Goal: Information Seeking & Learning: Learn about a topic

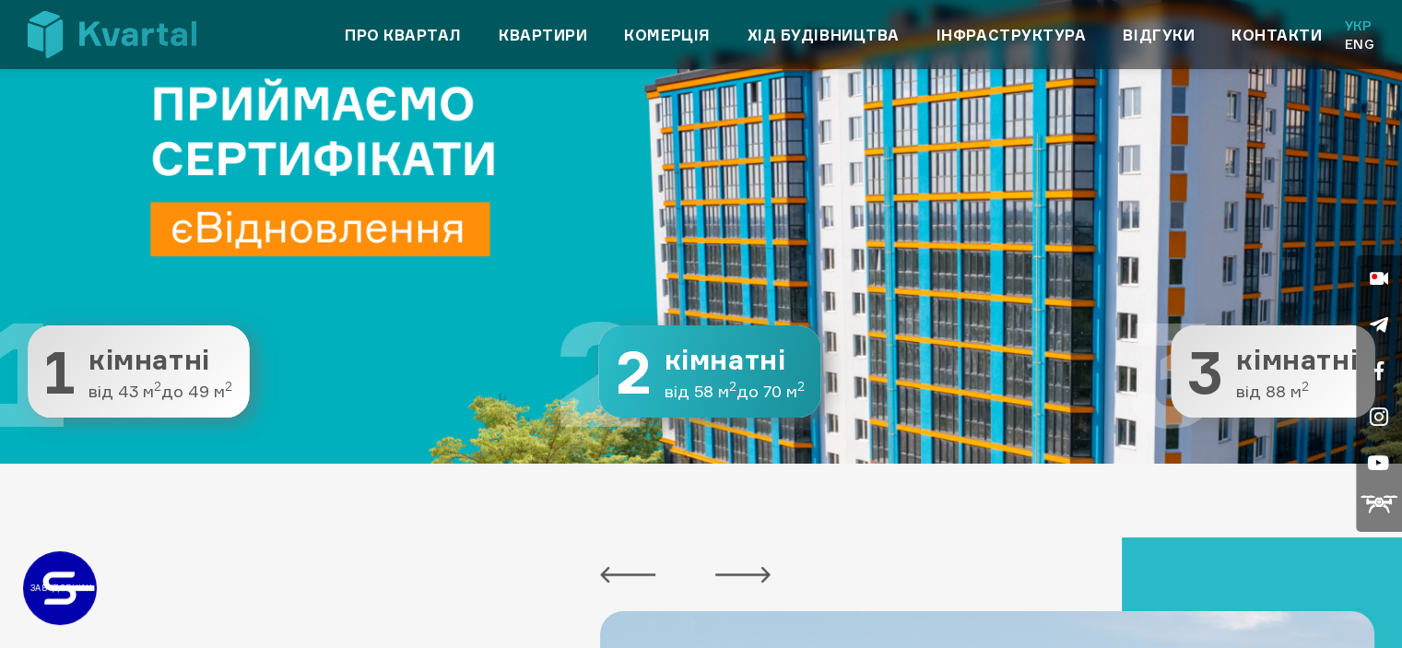
click at [684, 370] on span "кімнатні" at bounding box center [734, 360] width 140 height 30
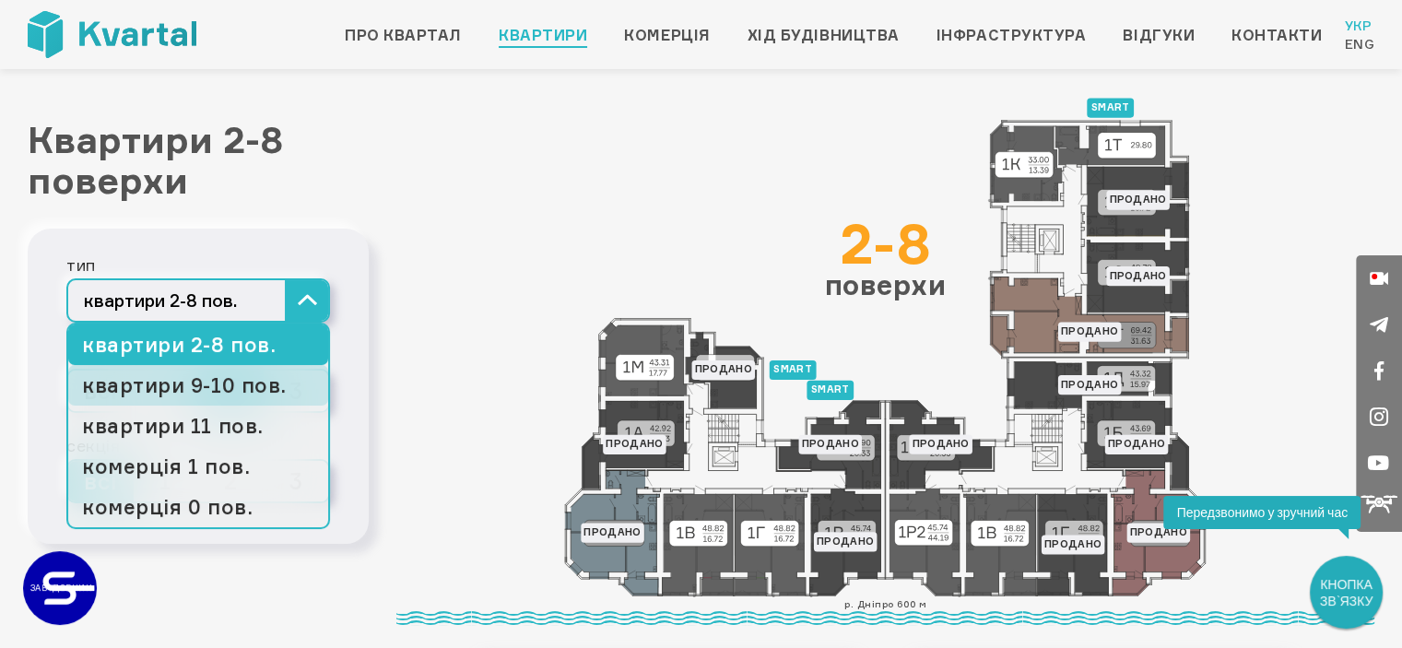
click at [269, 384] on link "квартири 9-10 пов." at bounding box center [198, 385] width 260 height 41
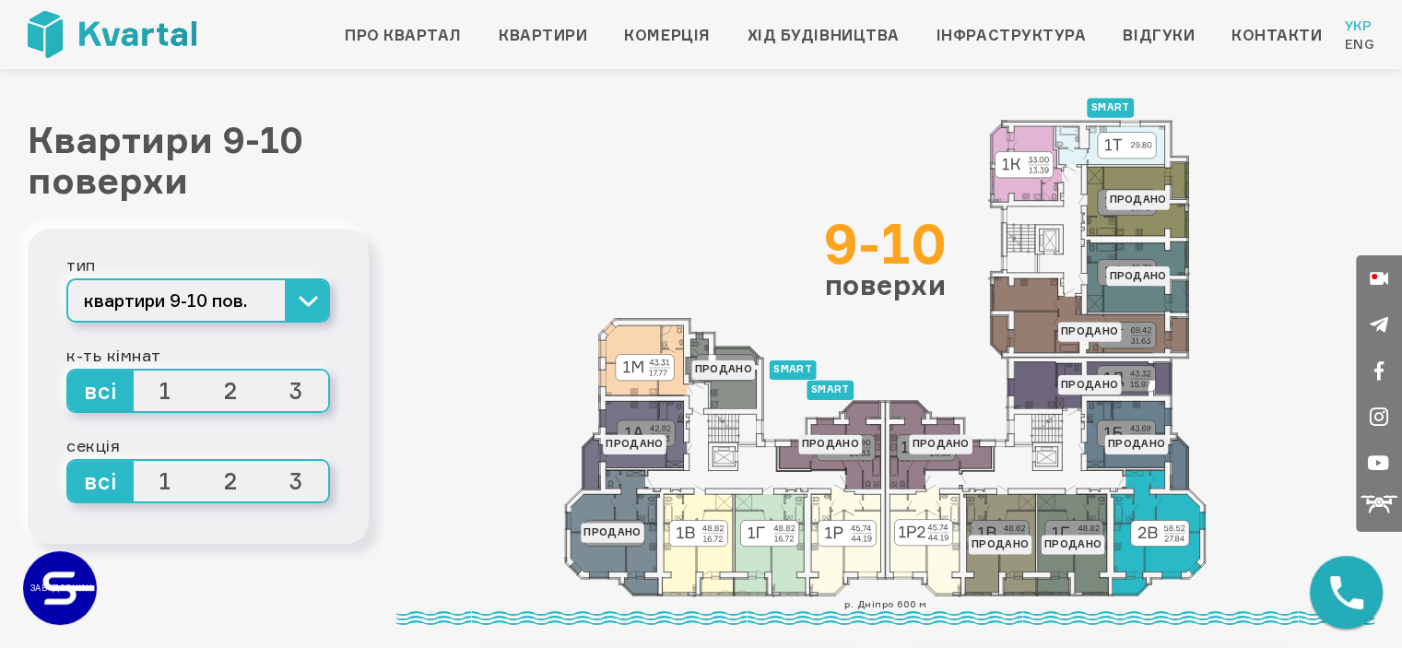
click at [1177, 526] on icon at bounding box center [1158, 532] width 94 height 125
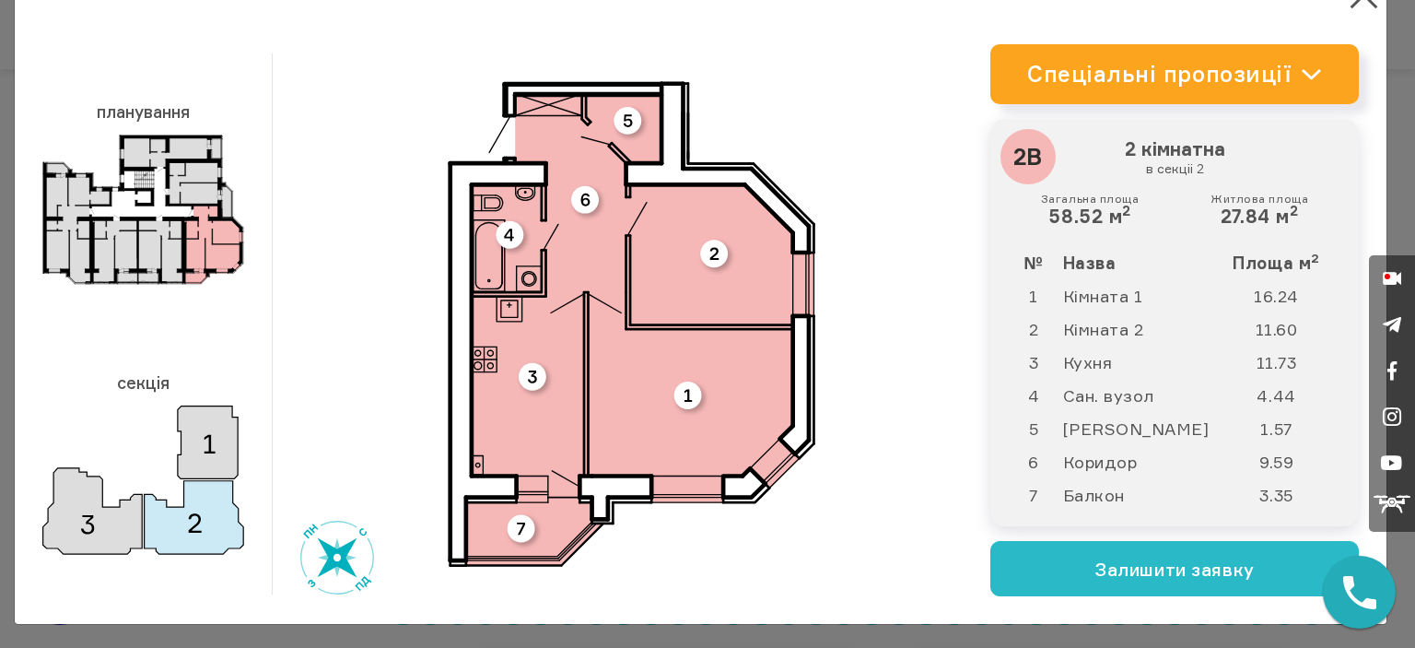
scroll to position [55, 0]
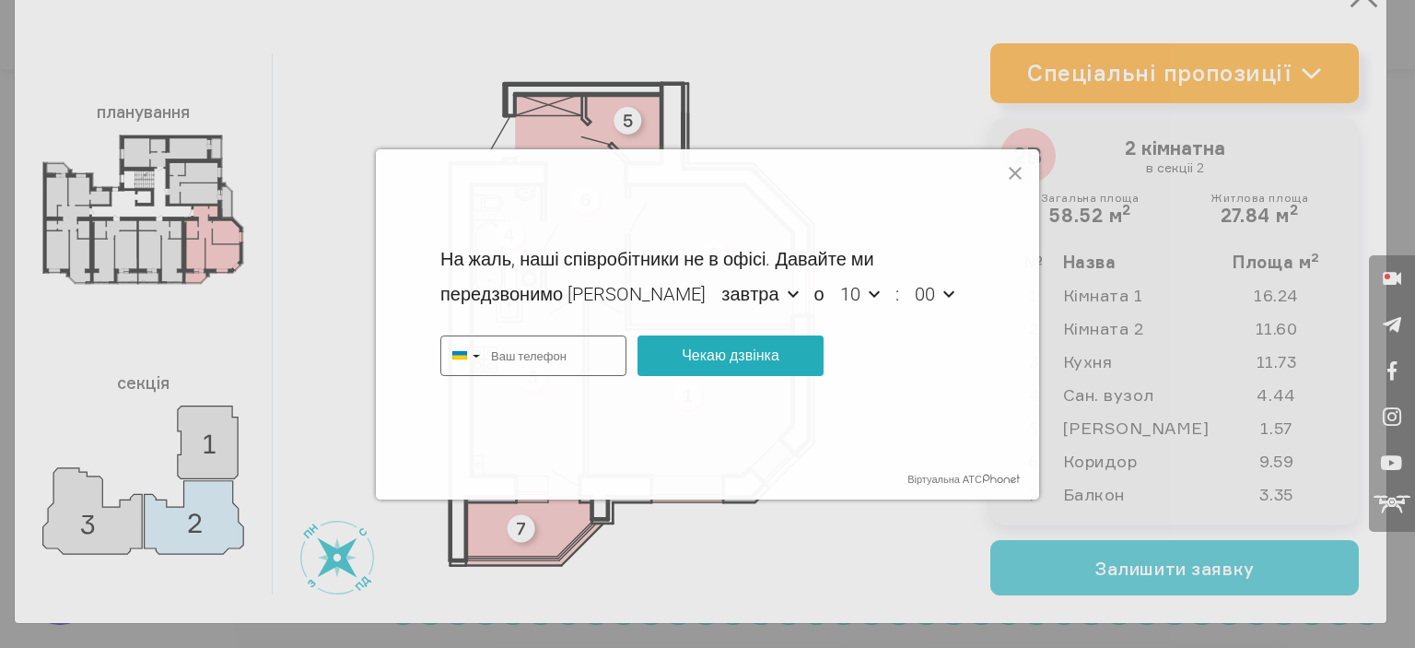
click at [1353, 3] on div "Віртуальна АТС На жаль, наші співробітники не в офісі. Давайте ми передзвонимо …" at bounding box center [707, 324] width 1415 height 648
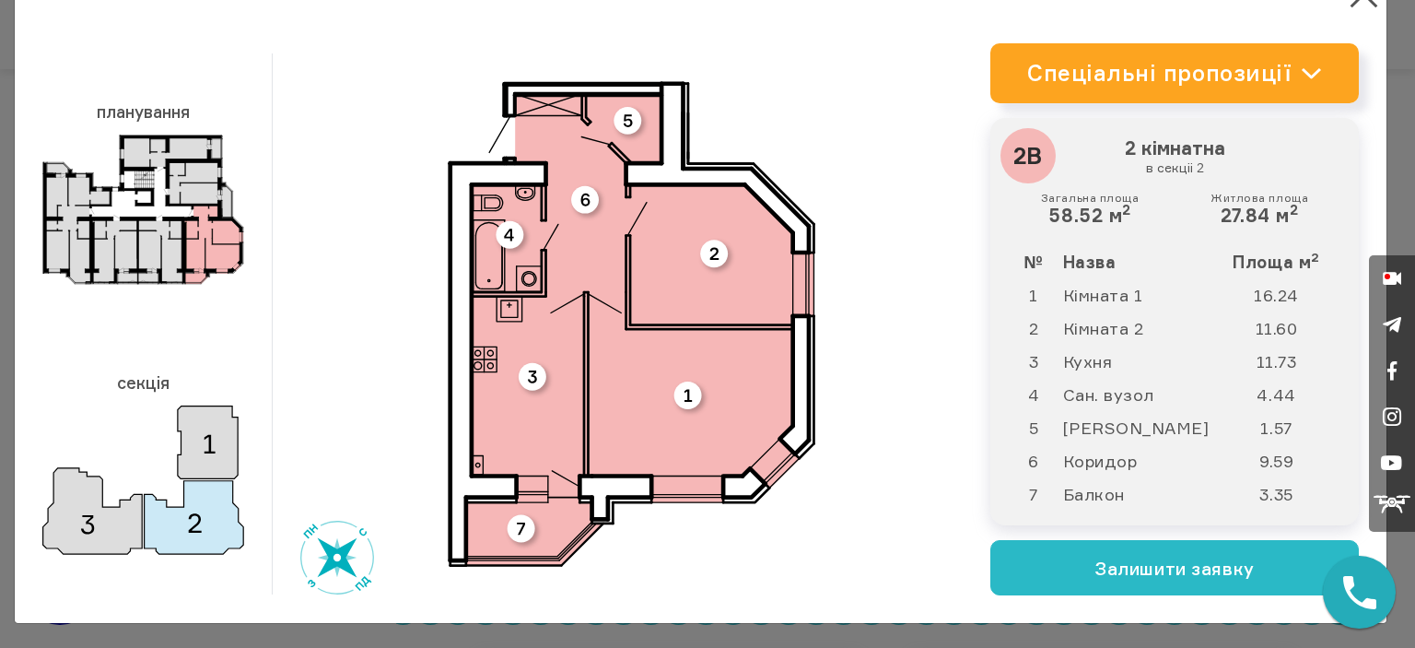
type input "+380"
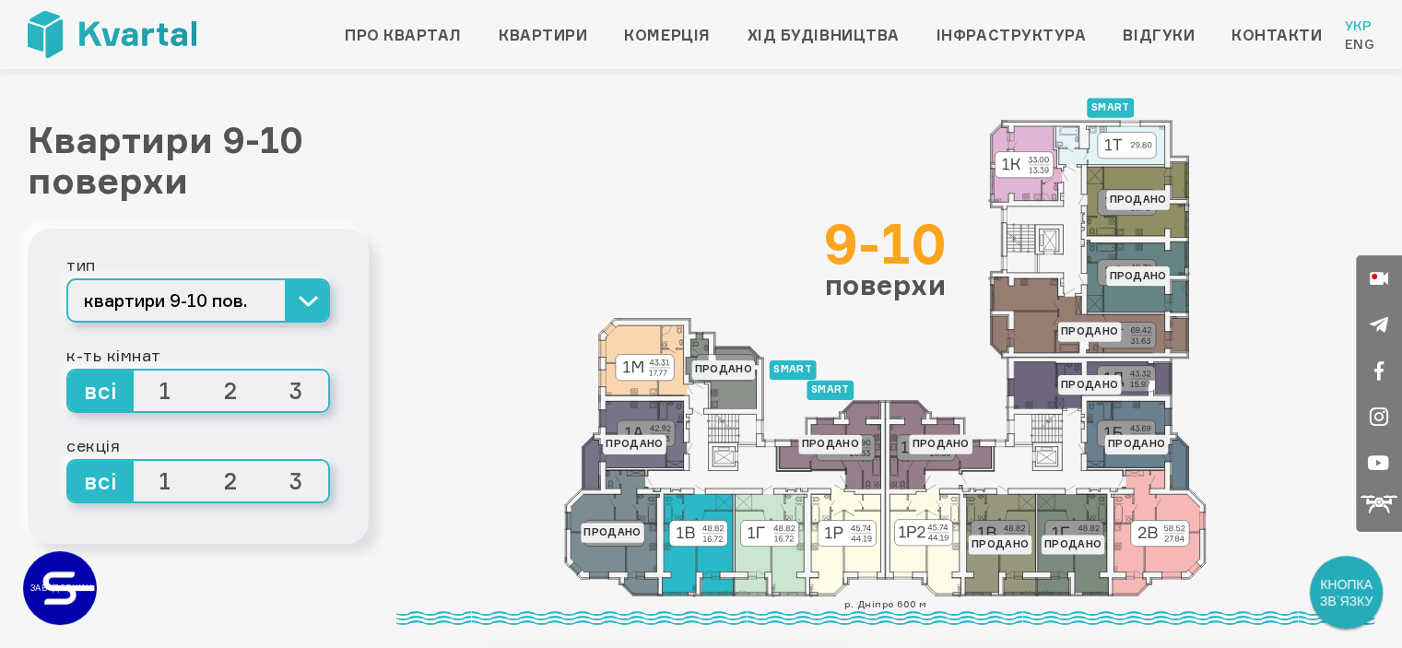
click at [707, 522] on icon at bounding box center [697, 544] width 71 height 101
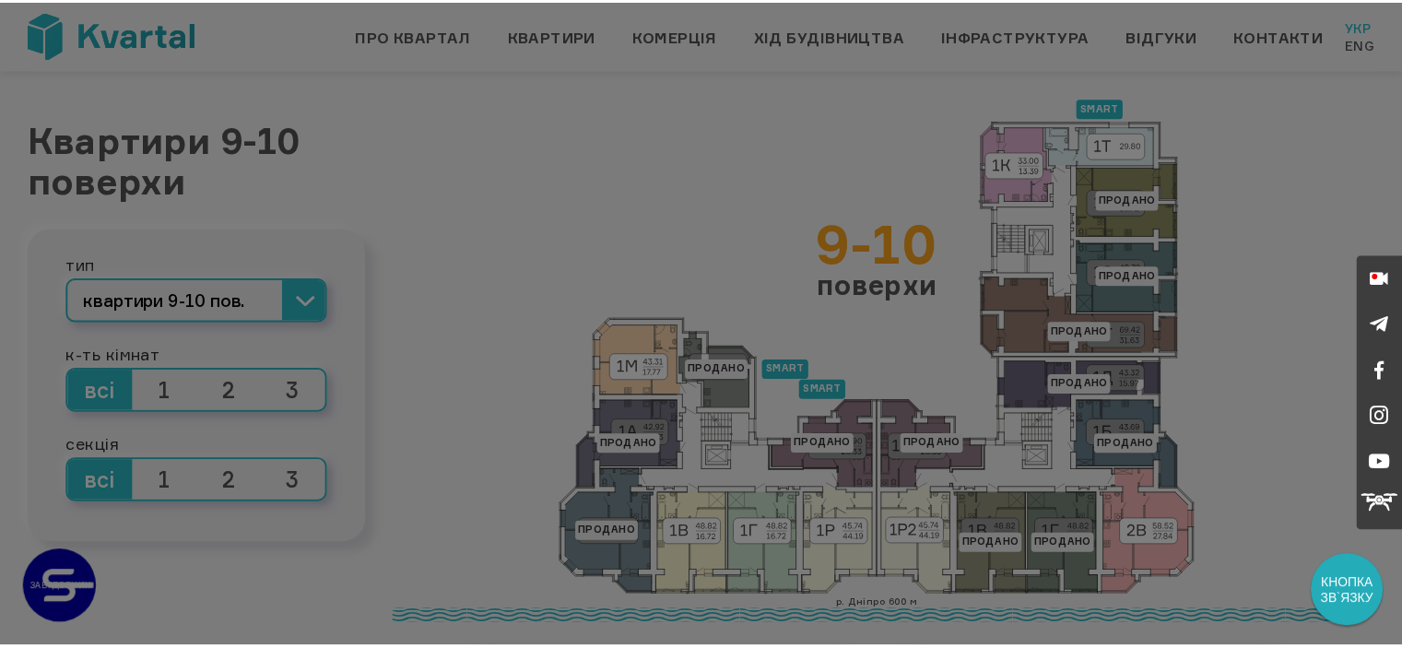
scroll to position [0, 0]
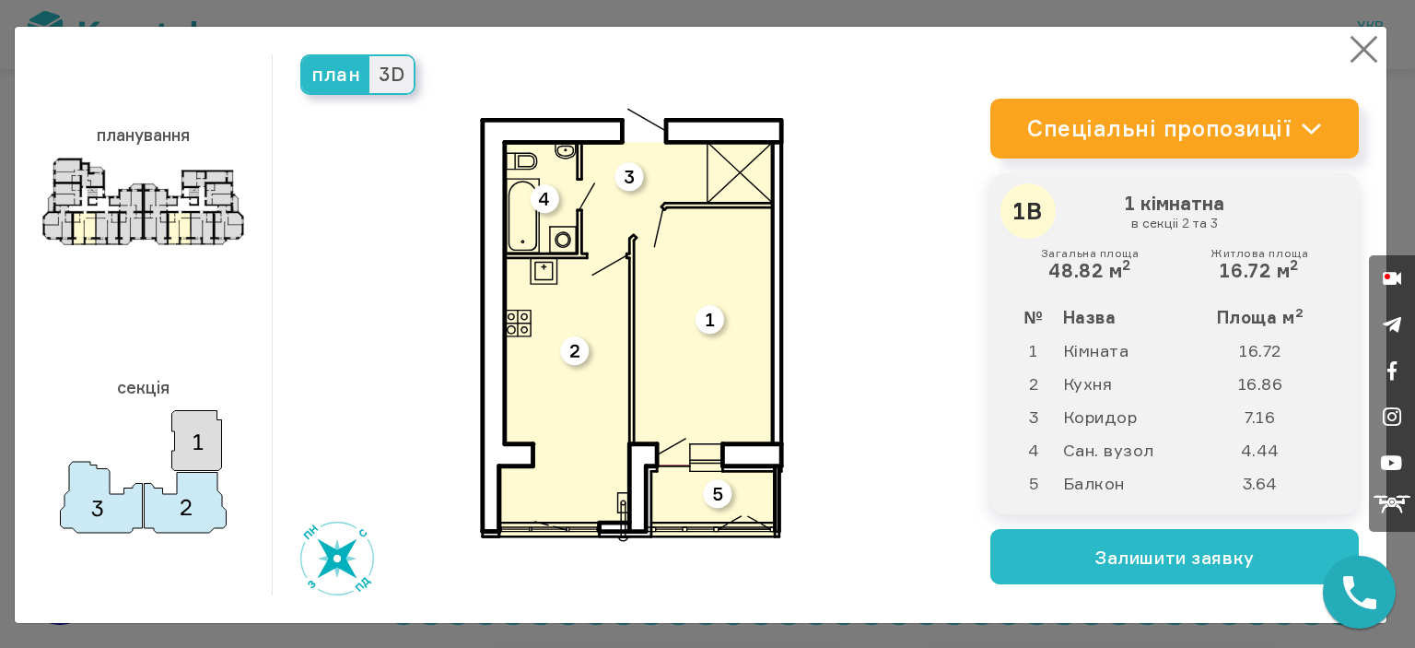
click at [1346, 50] on button "×" at bounding box center [1364, 49] width 36 height 36
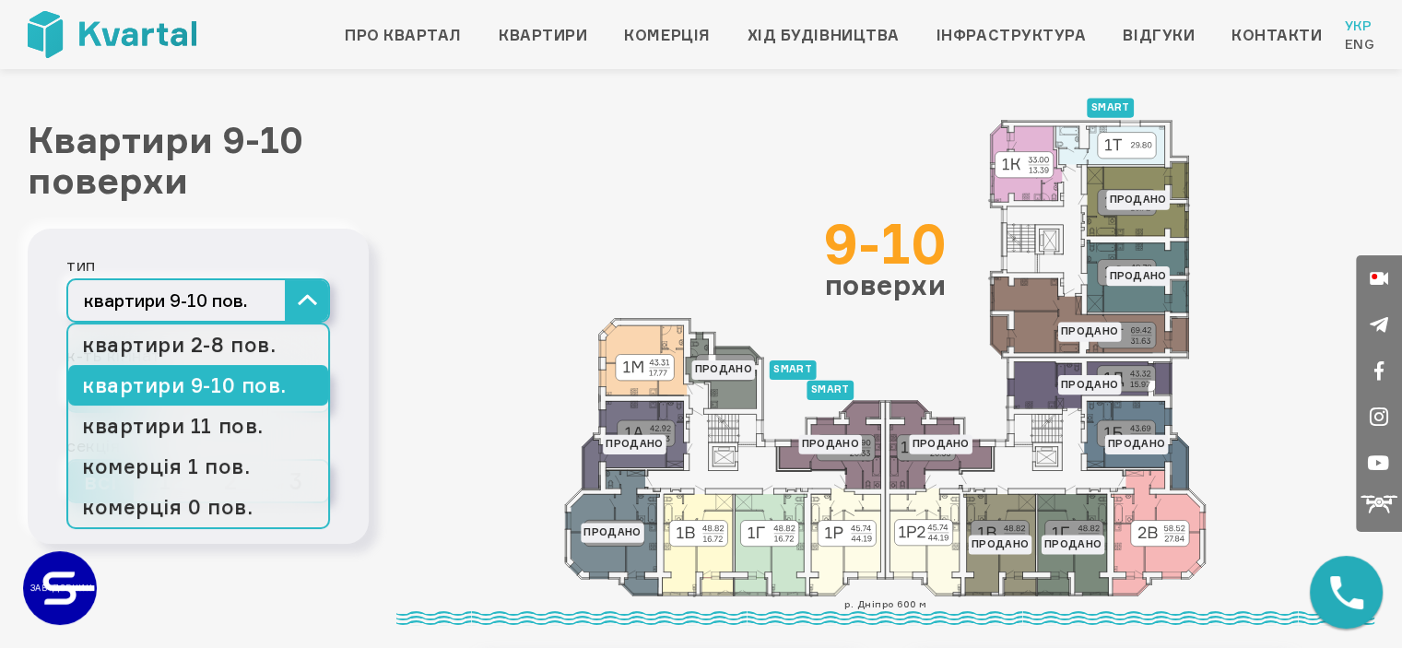
click at [192, 301] on button "квартири 9-10 пов." at bounding box center [198, 300] width 264 height 44
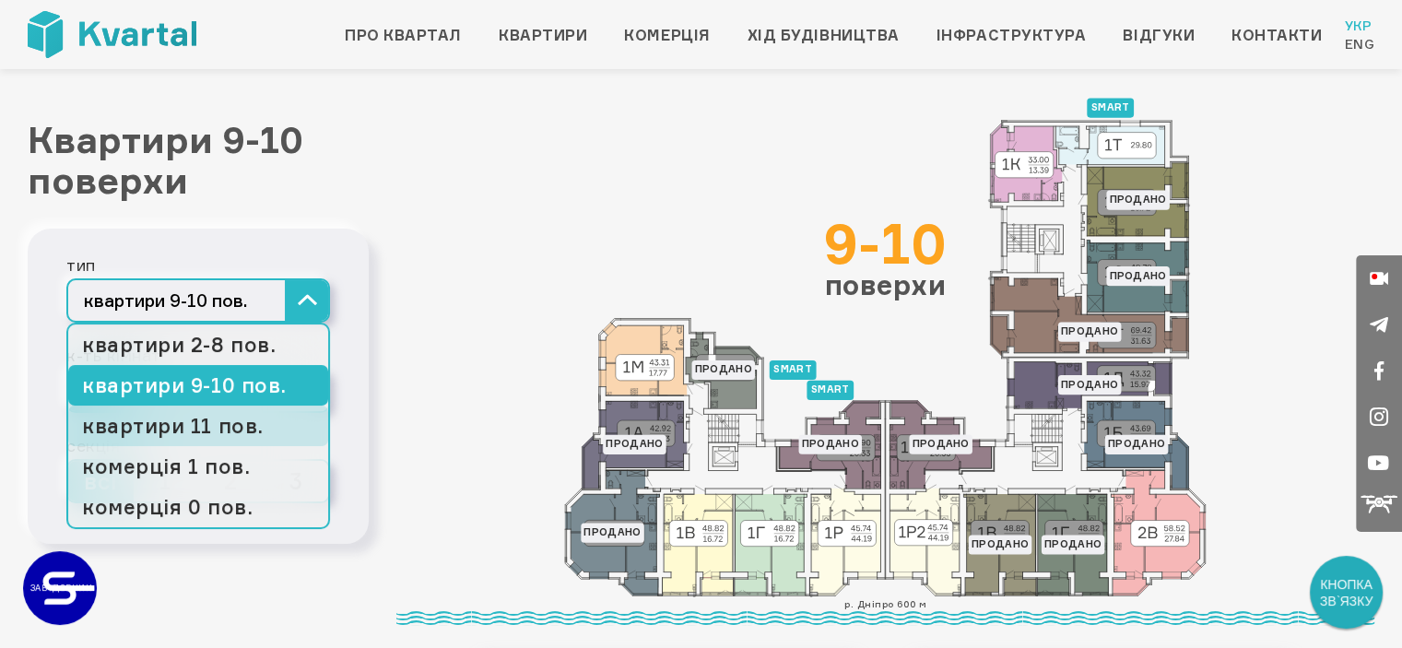
click at [208, 421] on link "квартири 11 пов." at bounding box center [198, 425] width 260 height 41
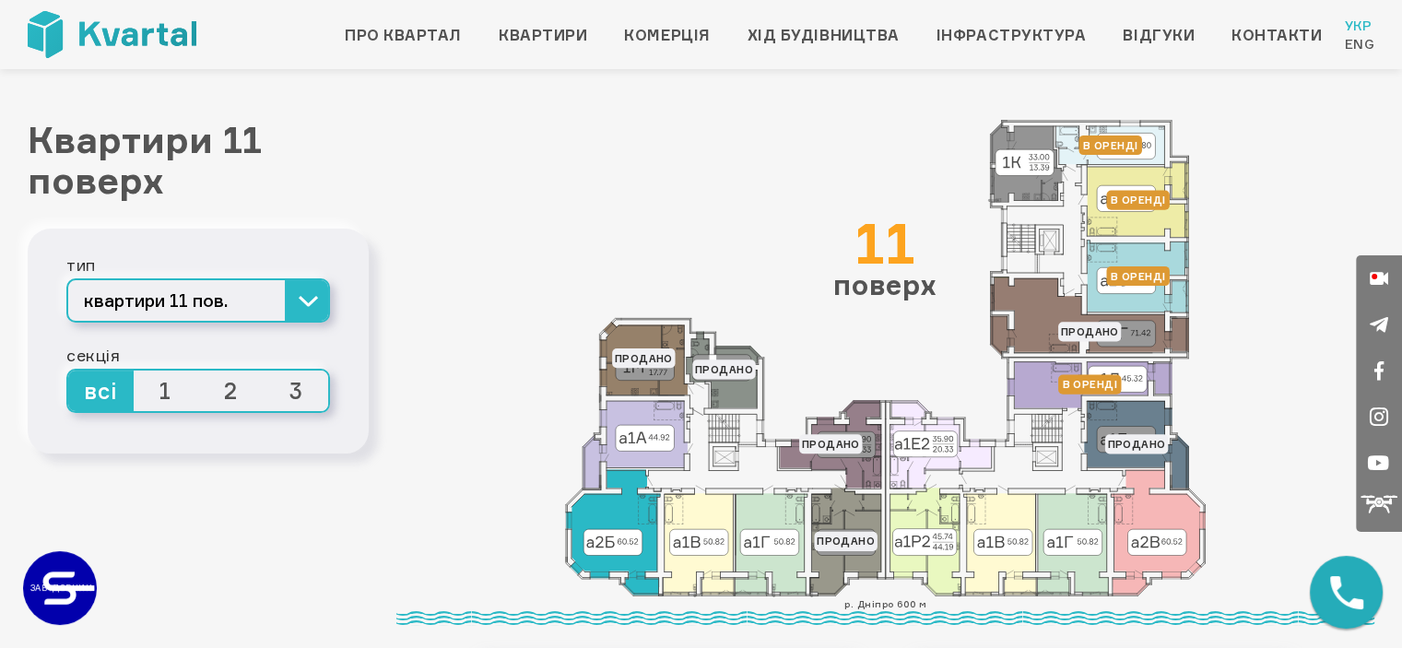
click at [619, 545] on icon at bounding box center [613, 532] width 94 height 125
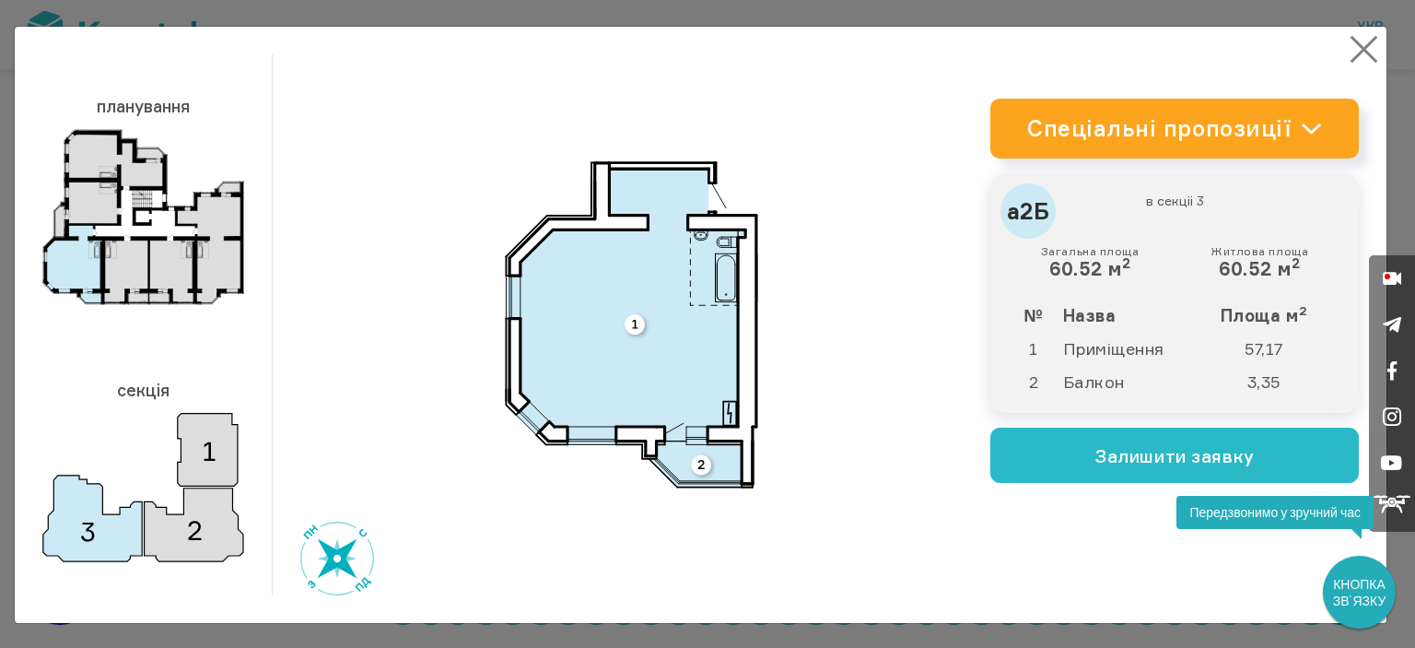
click at [1360, 43] on button "×" at bounding box center [1364, 49] width 36 height 36
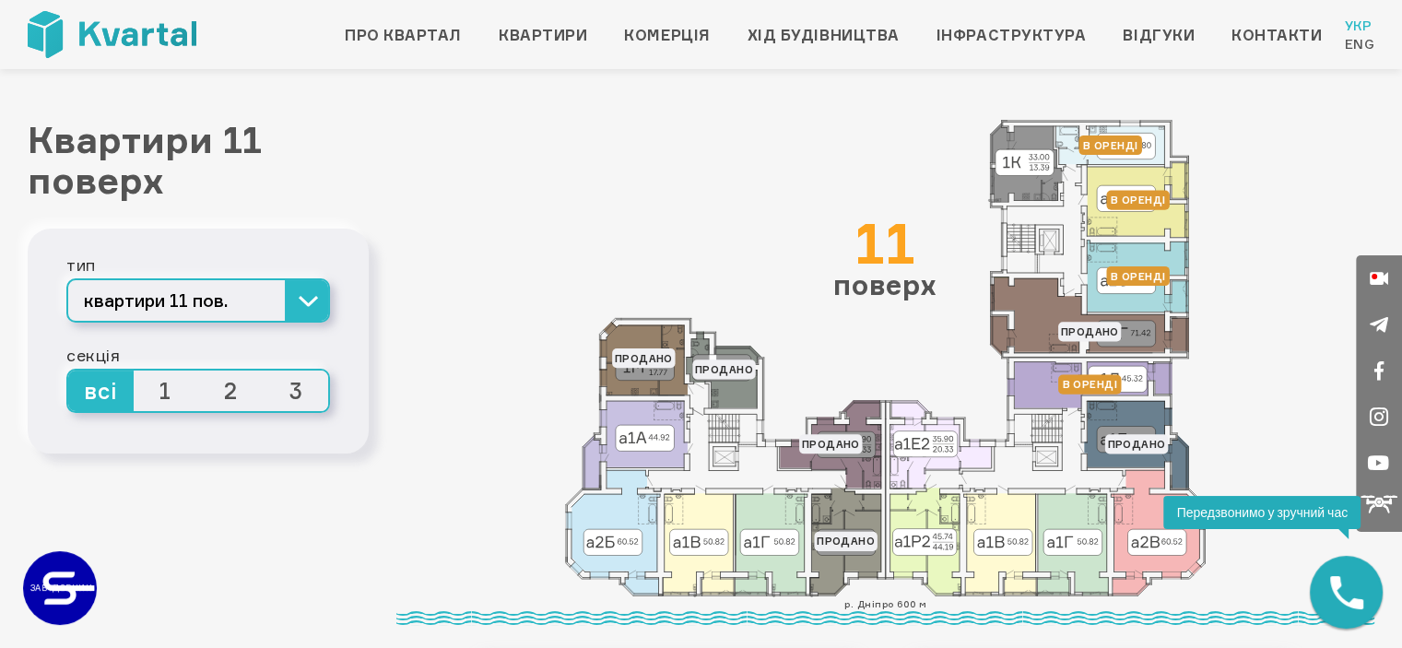
click at [696, 195] on icon at bounding box center [885, 358] width 641 height 477
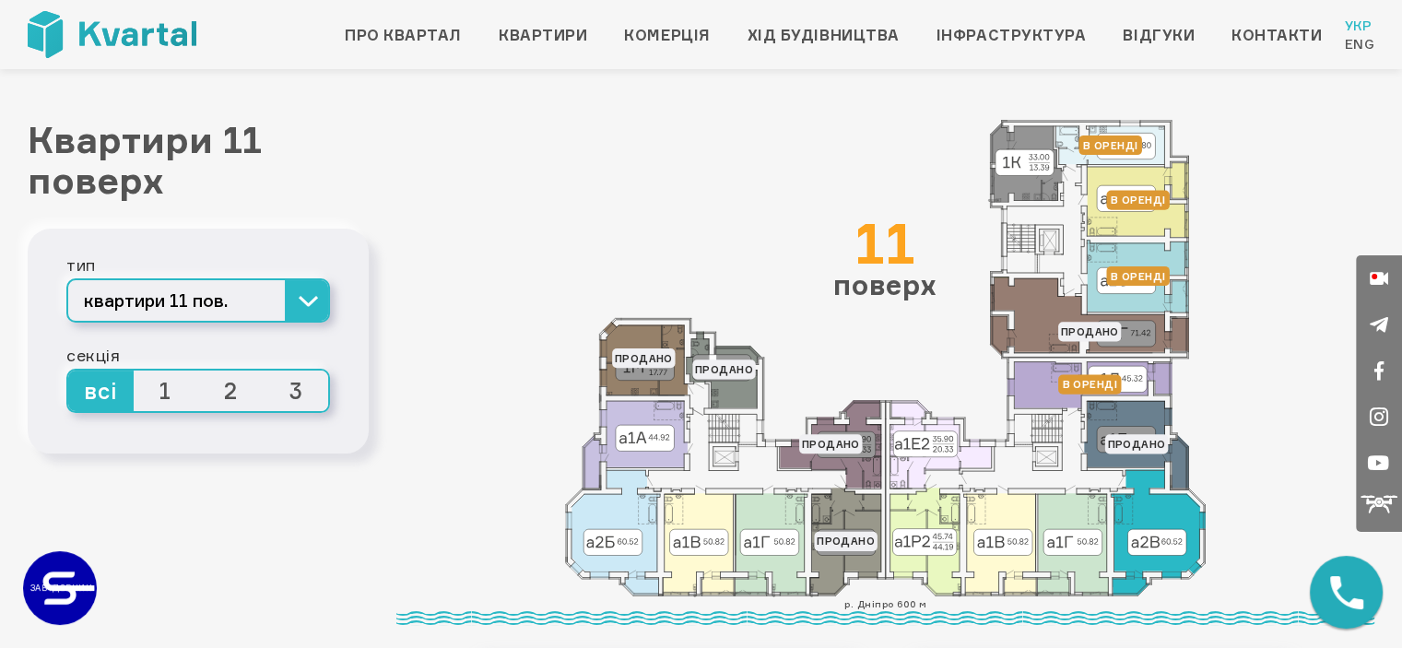
click at [1168, 541] on icon at bounding box center [1158, 532] width 94 height 125
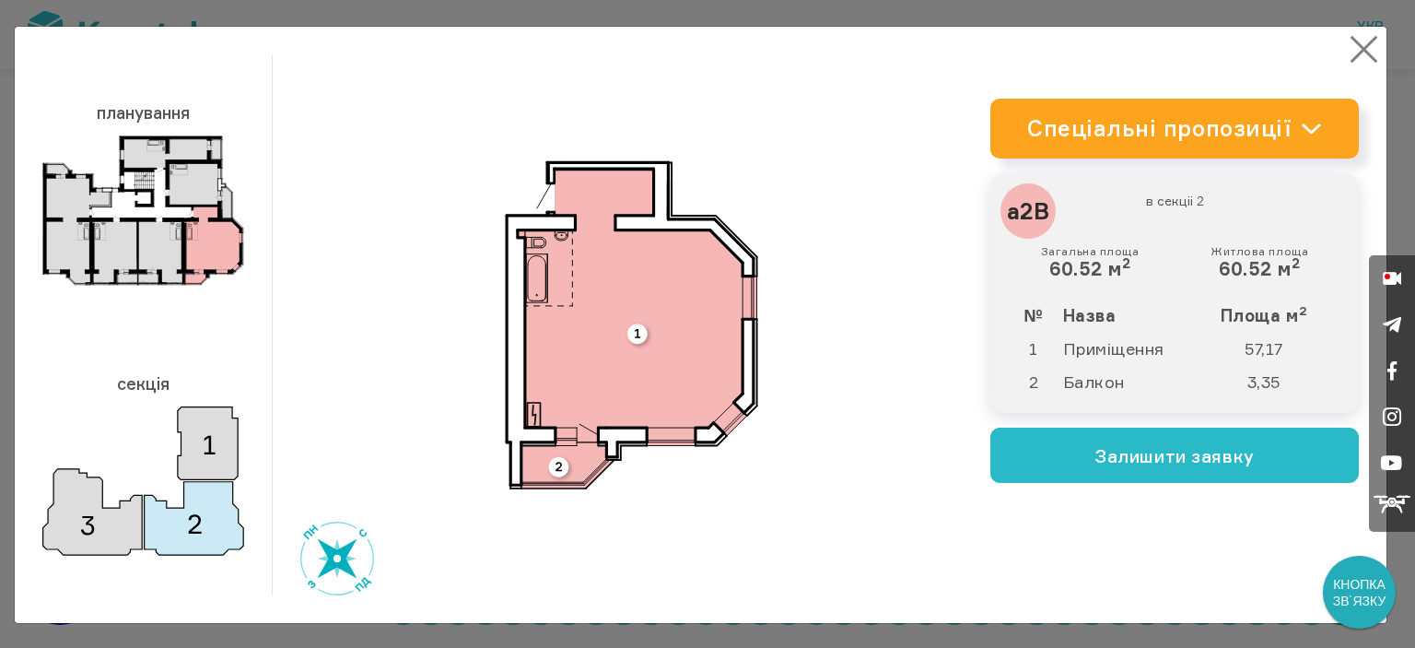
click at [1346, 42] on button "×" at bounding box center [1364, 49] width 36 height 36
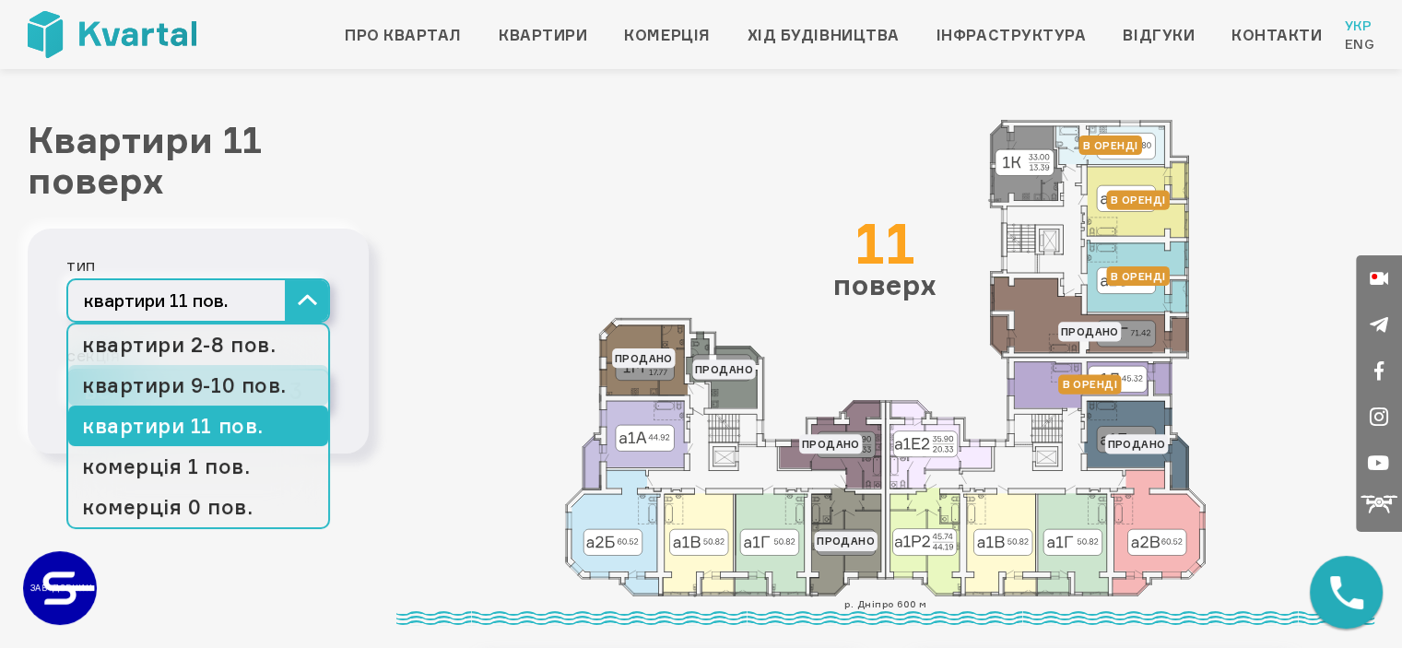
click at [229, 387] on link "квартири 9-10 пов." at bounding box center [198, 385] width 260 height 41
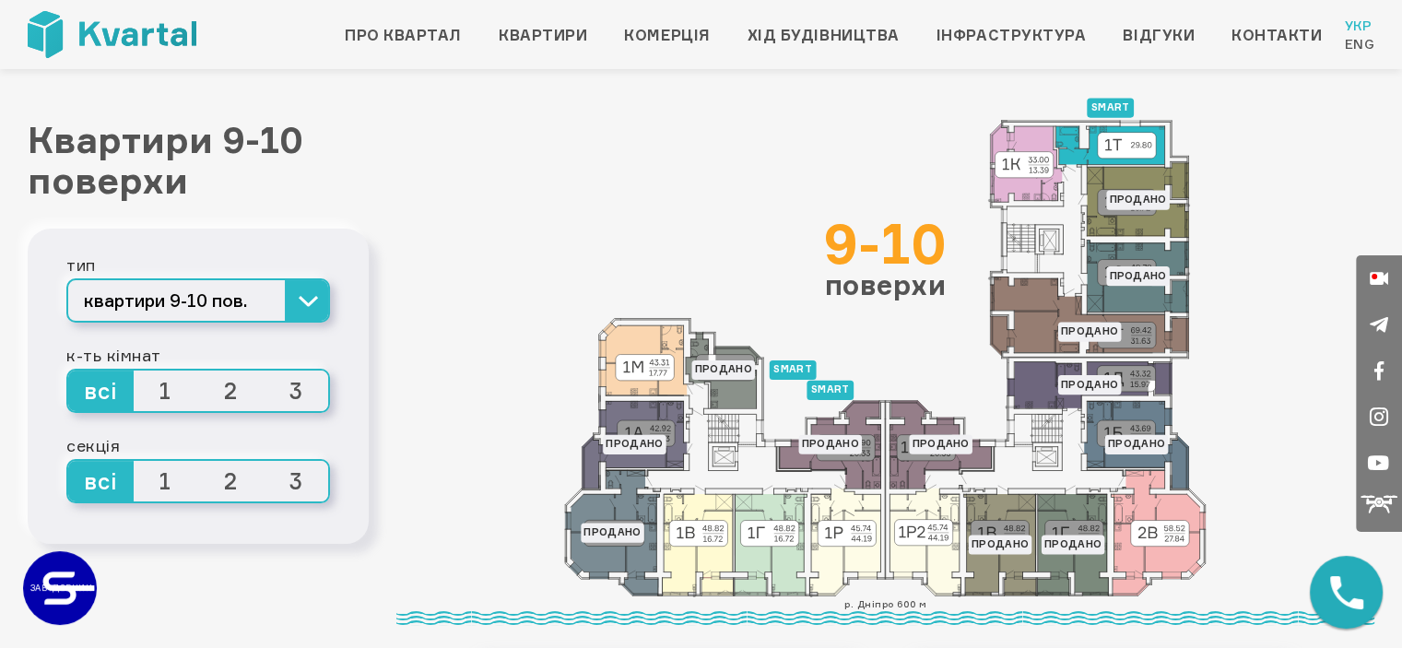
click at [1098, 150] on icon at bounding box center [1109, 145] width 109 height 39
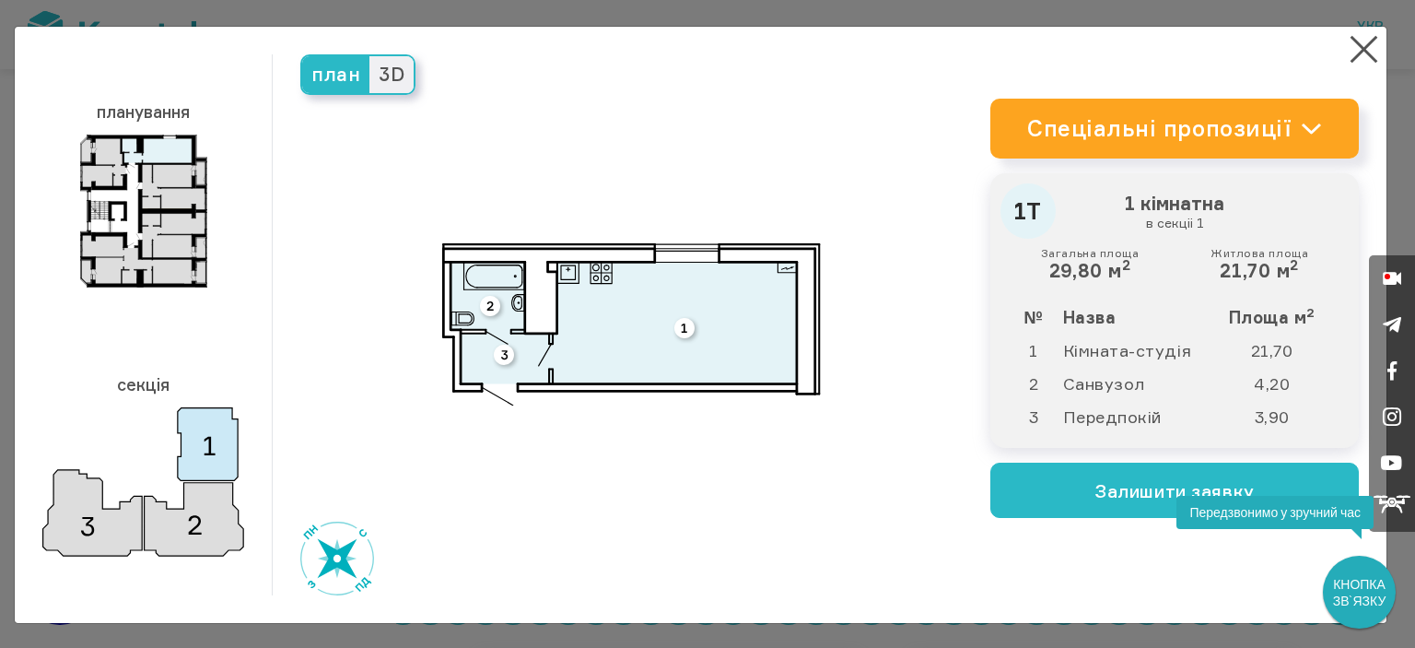
click at [400, 73] on span "3D" at bounding box center [392, 74] width 44 height 37
click at [370, 56] on input "3D" at bounding box center [370, 56] width 0 height 0
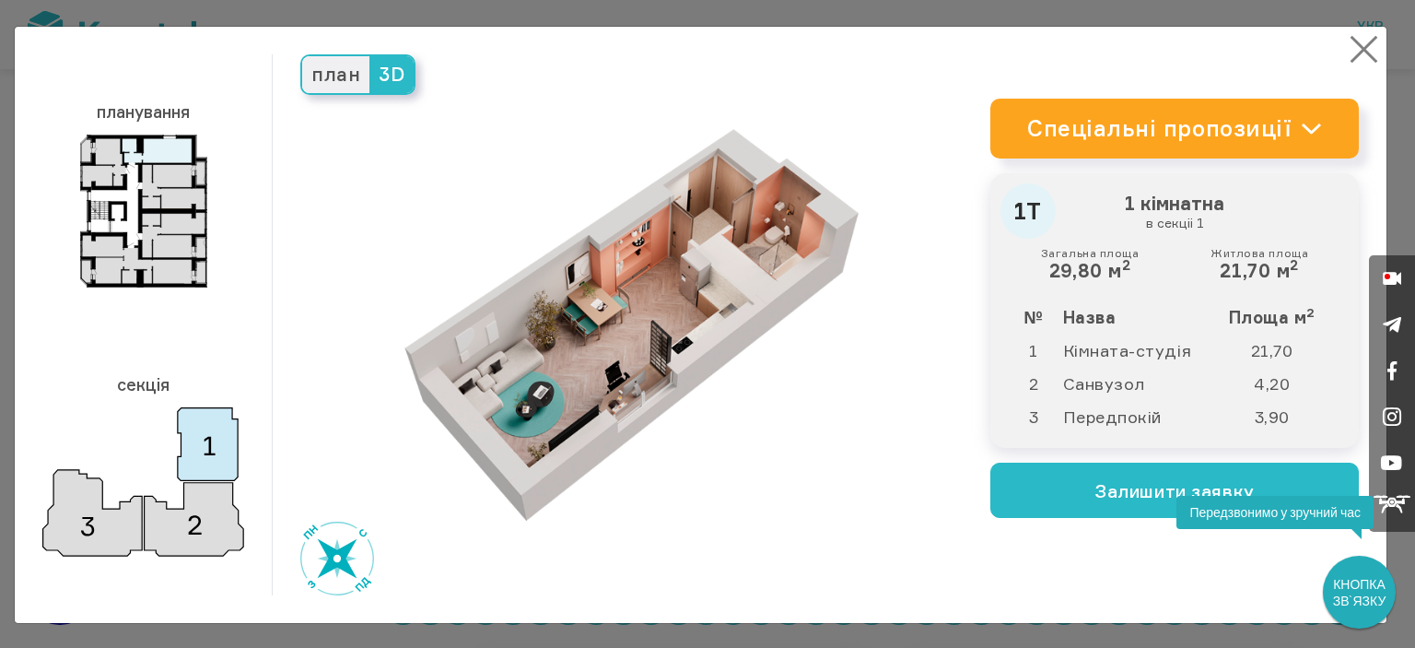
click at [1360, 41] on button "×" at bounding box center [1364, 49] width 36 height 36
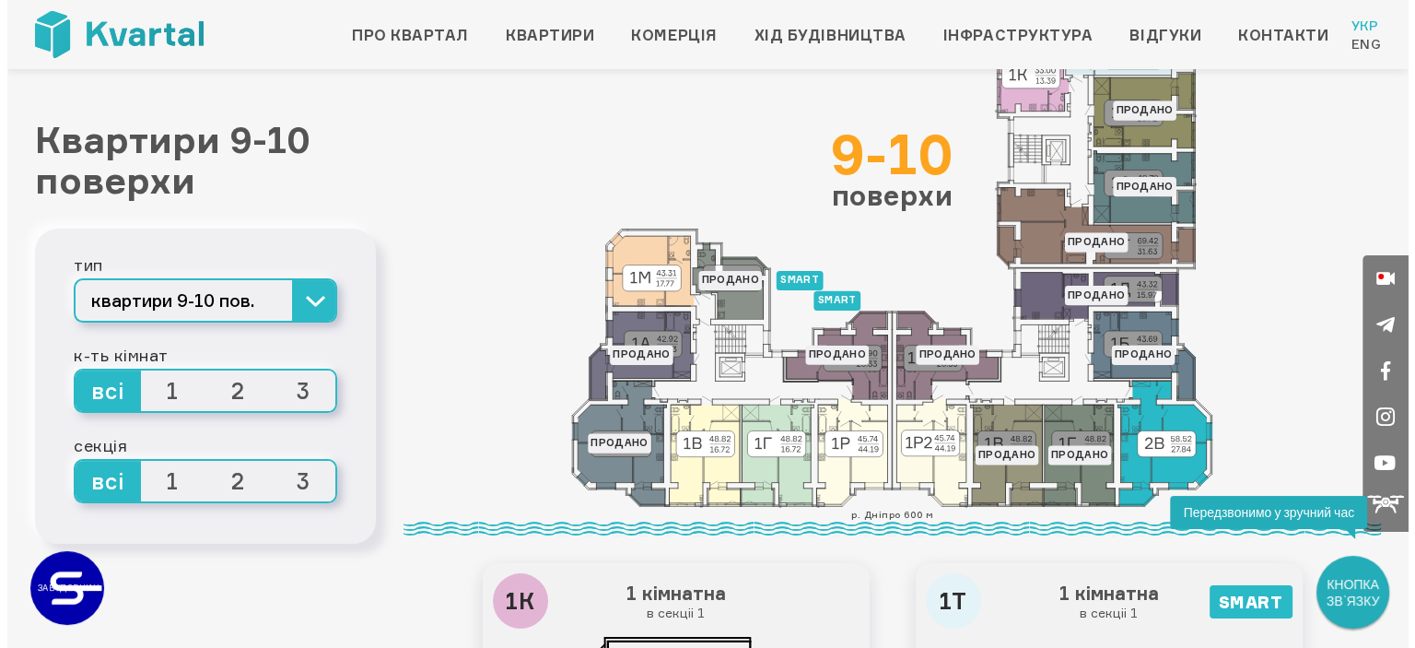
scroll to position [92, 0]
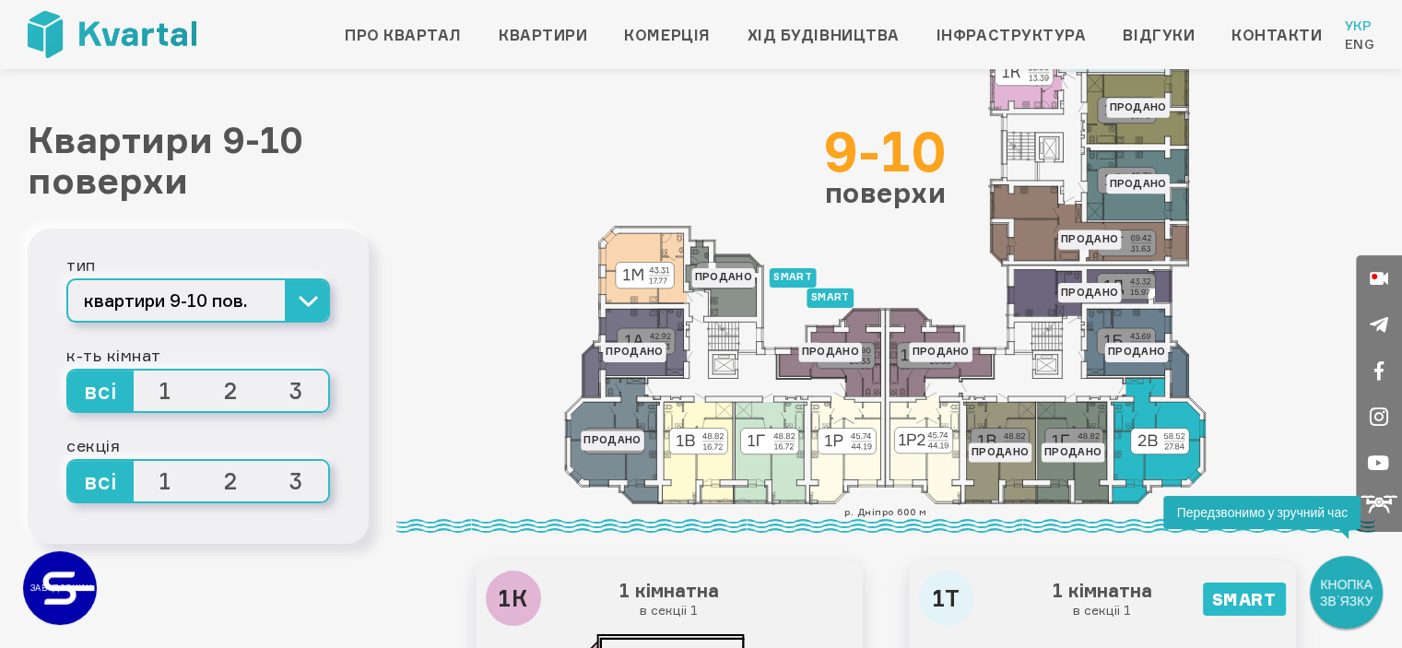
click at [1138, 460] on icon at bounding box center [1158, 440] width 94 height 125
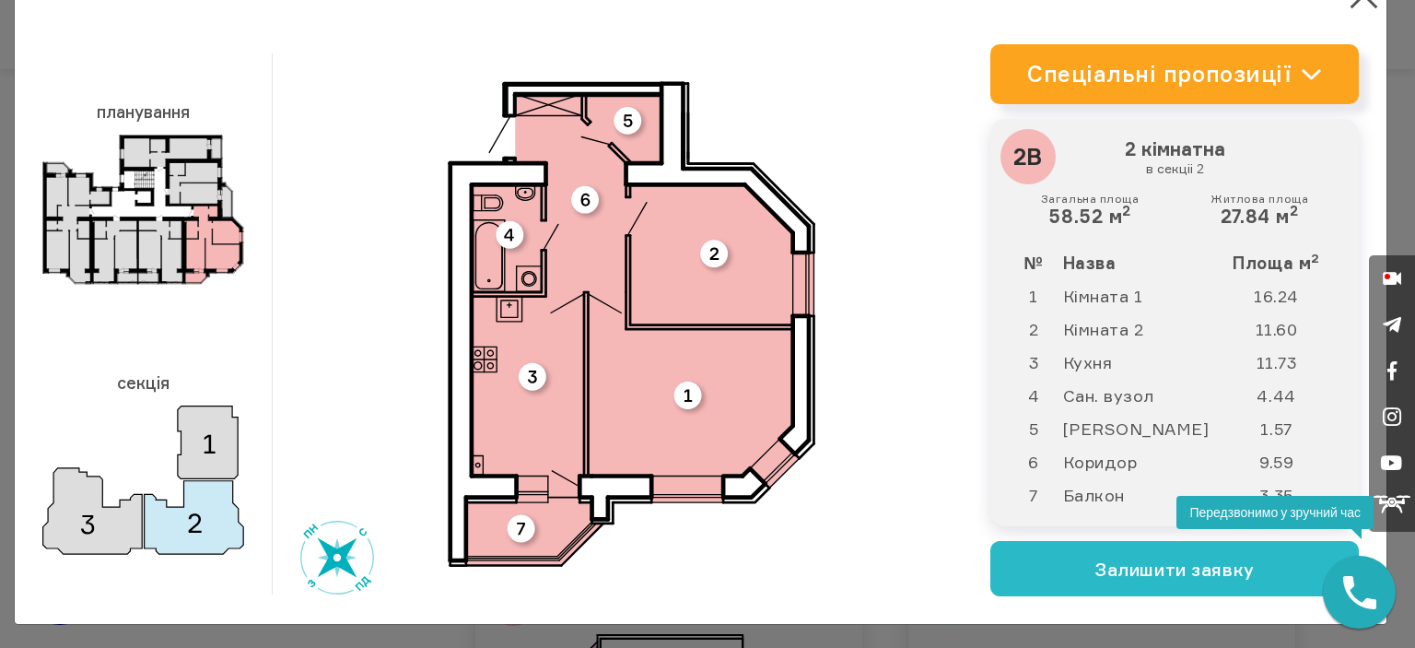
scroll to position [55, 0]
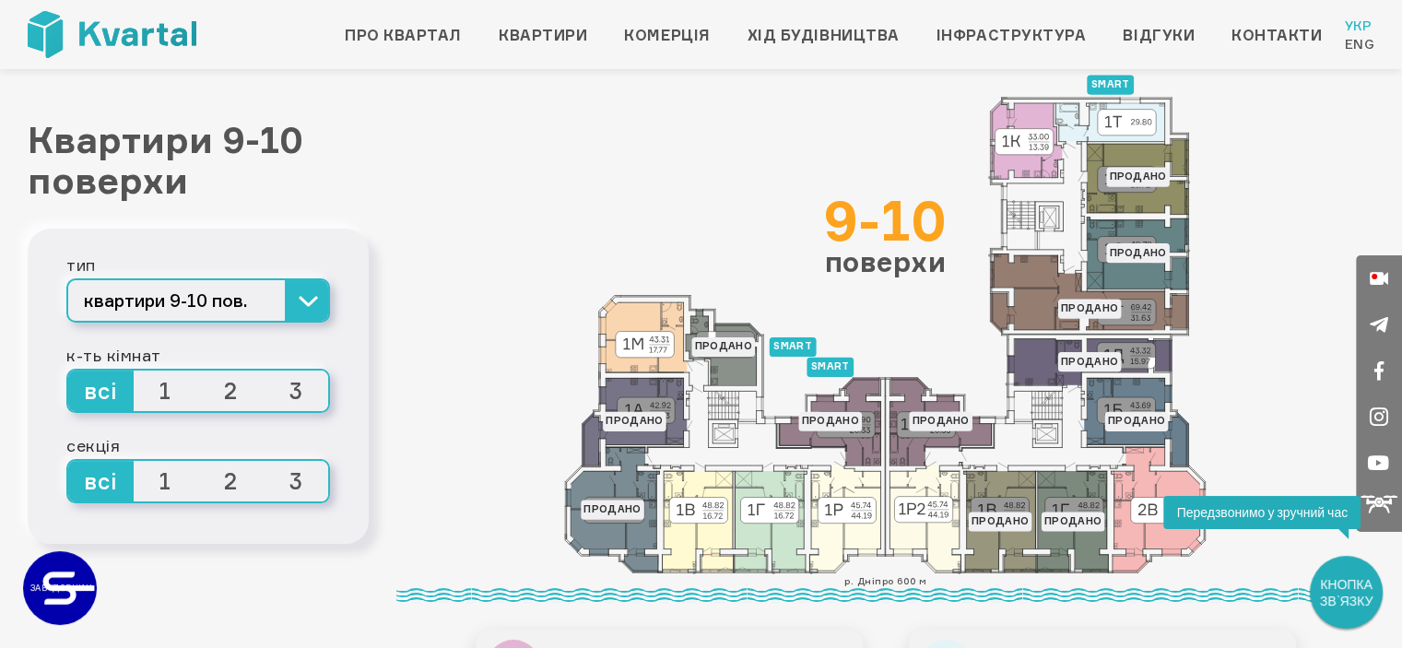
scroll to position [0, 0]
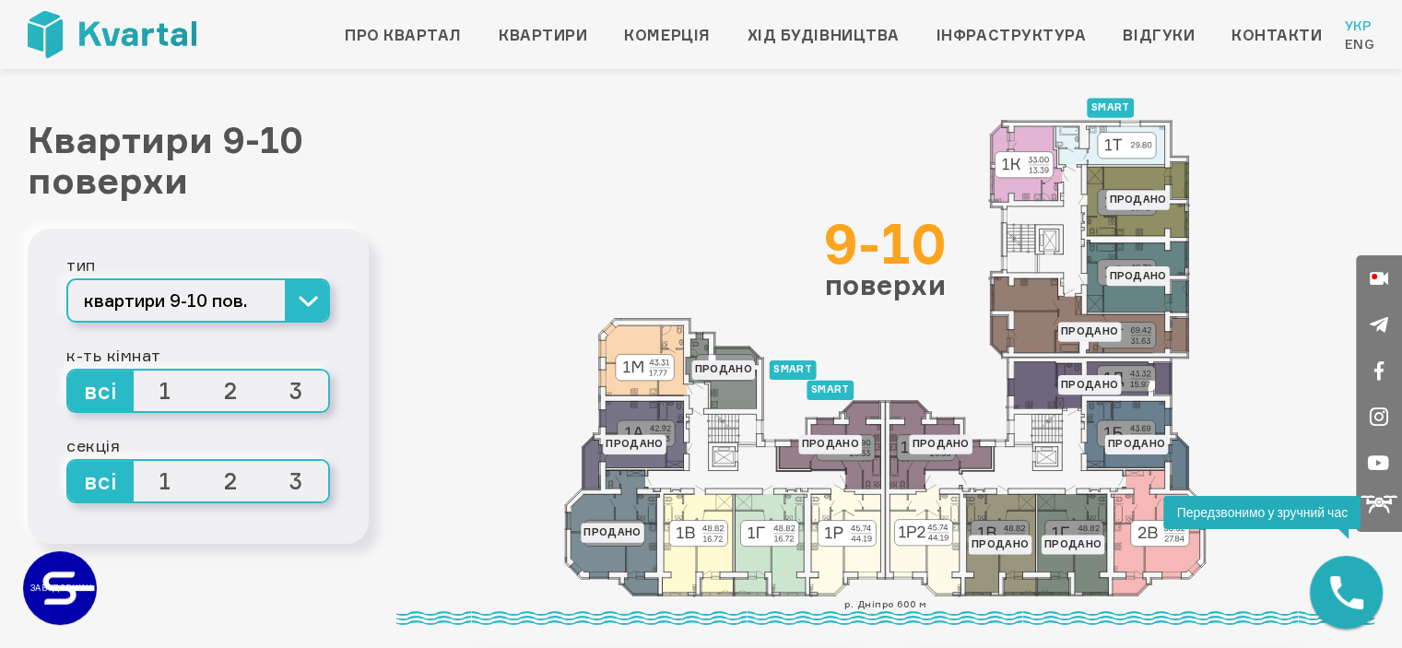
click at [572, 55] on nav "Про квартал Квартири Комерція Хід будівництва Інфраструктура Відгуки Контакти У…" at bounding box center [701, 34] width 1346 height 69
click at [571, 51] on div "Про квартал Квартири Комерція Хід будівництва Інфраструктура Відгуки Контакти У…" at bounding box center [813, 35] width 1122 height 37
click at [571, 43] on link "Квартири" at bounding box center [543, 35] width 88 height 22
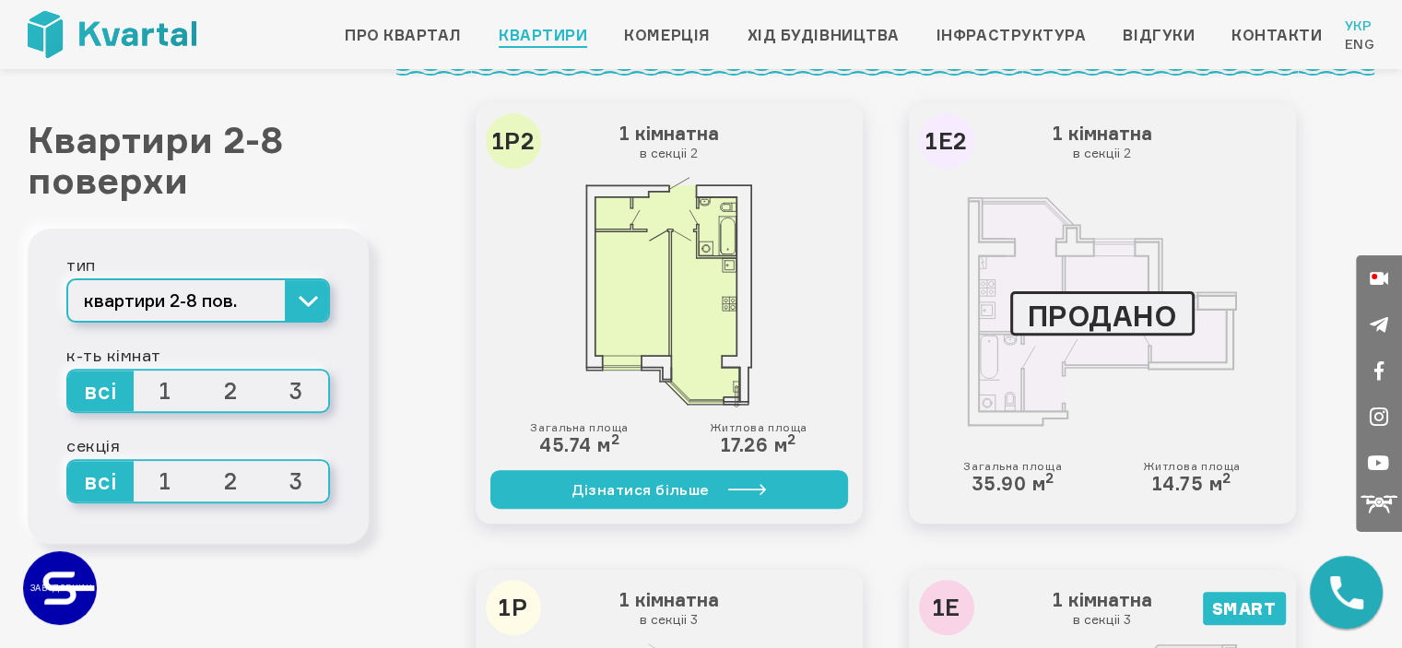
scroll to position [553, 0]
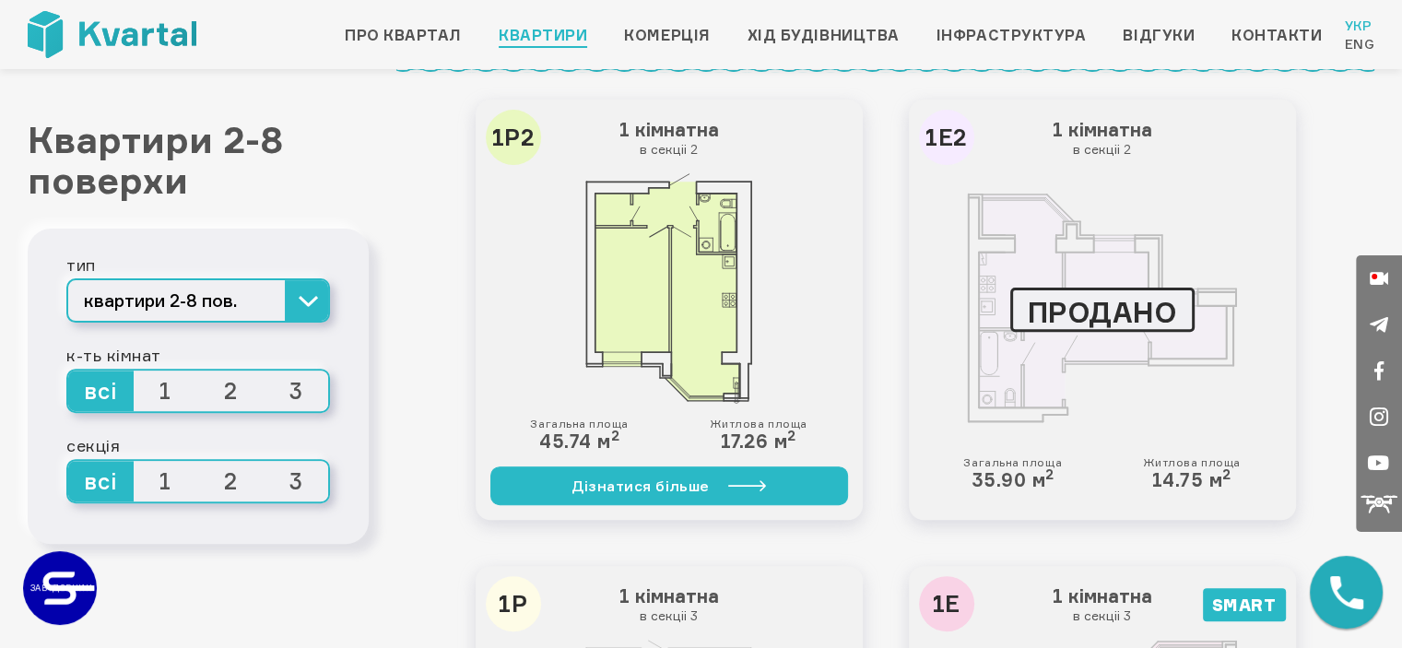
click at [222, 383] on span "2" at bounding box center [230, 390] width 65 height 41
click at [198, 370] on input "2" at bounding box center [198, 370] width 0 height 0
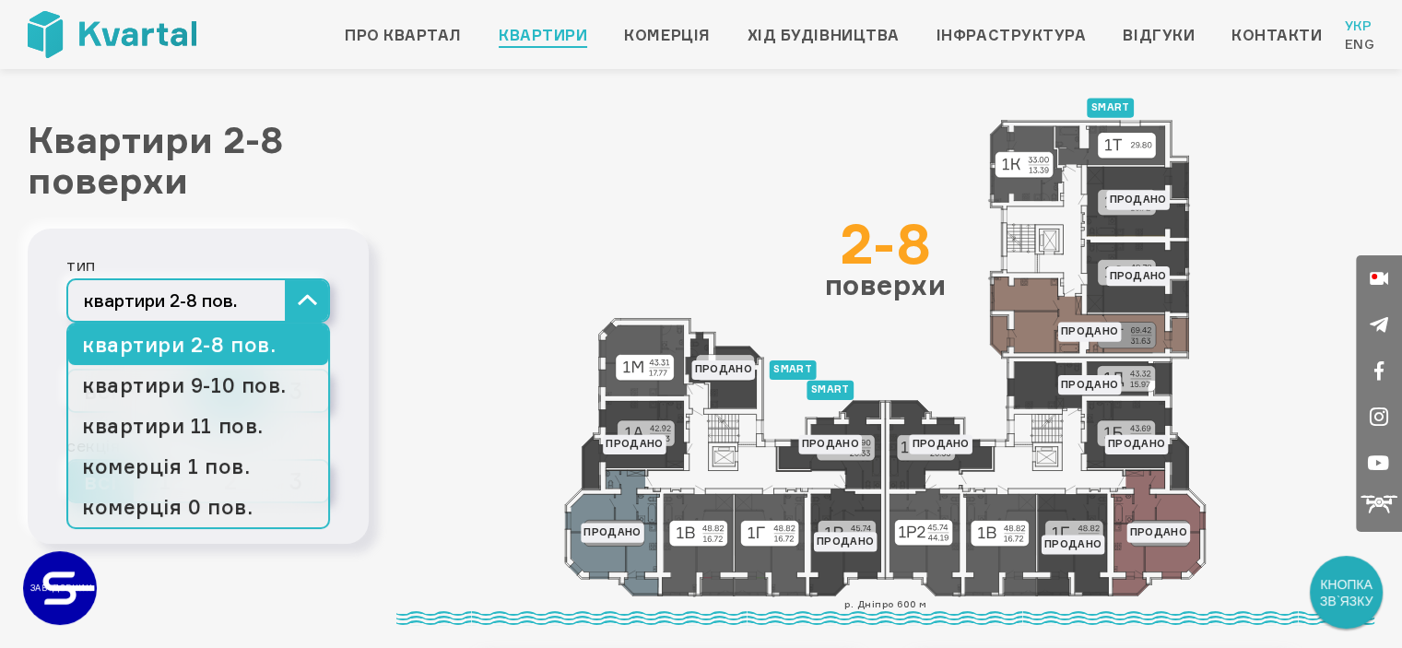
click at [324, 291] on button "квартири 2-8 пов." at bounding box center [198, 300] width 264 height 44
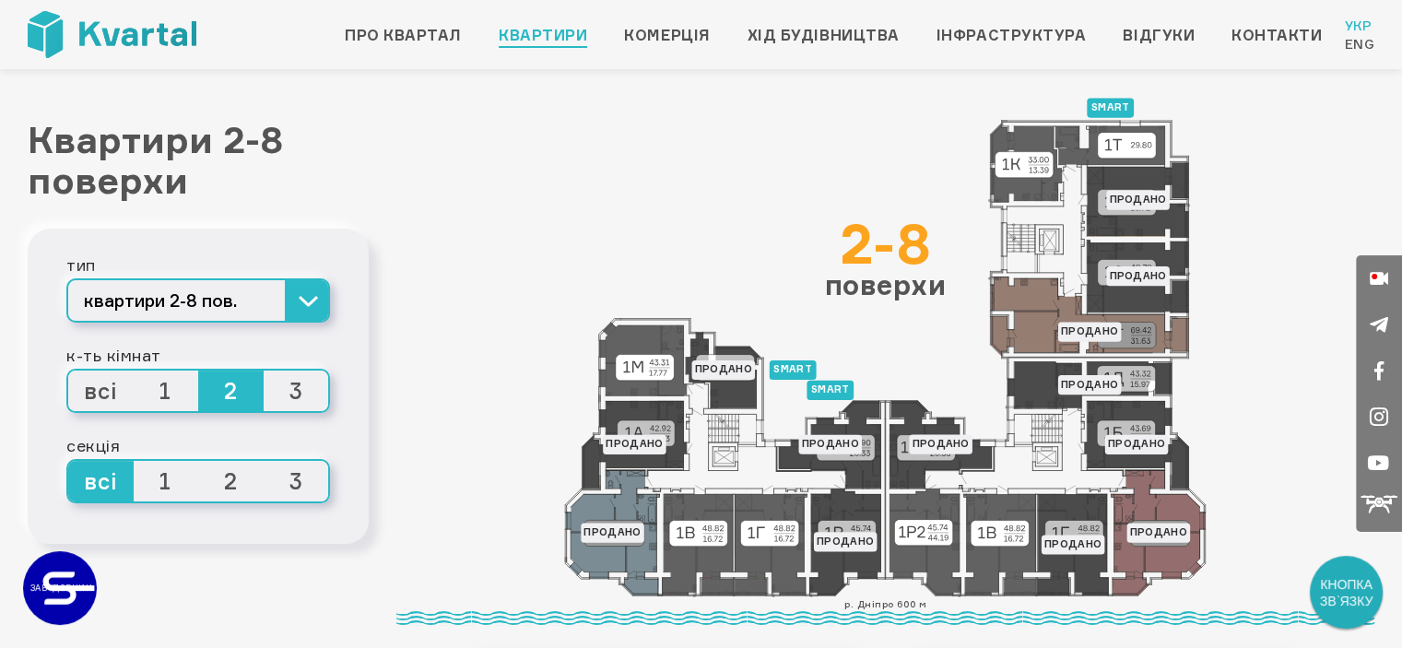
click at [254, 391] on span "2" at bounding box center [230, 390] width 65 height 41
click at [198, 370] on input "2" at bounding box center [198, 370] width 0 height 0
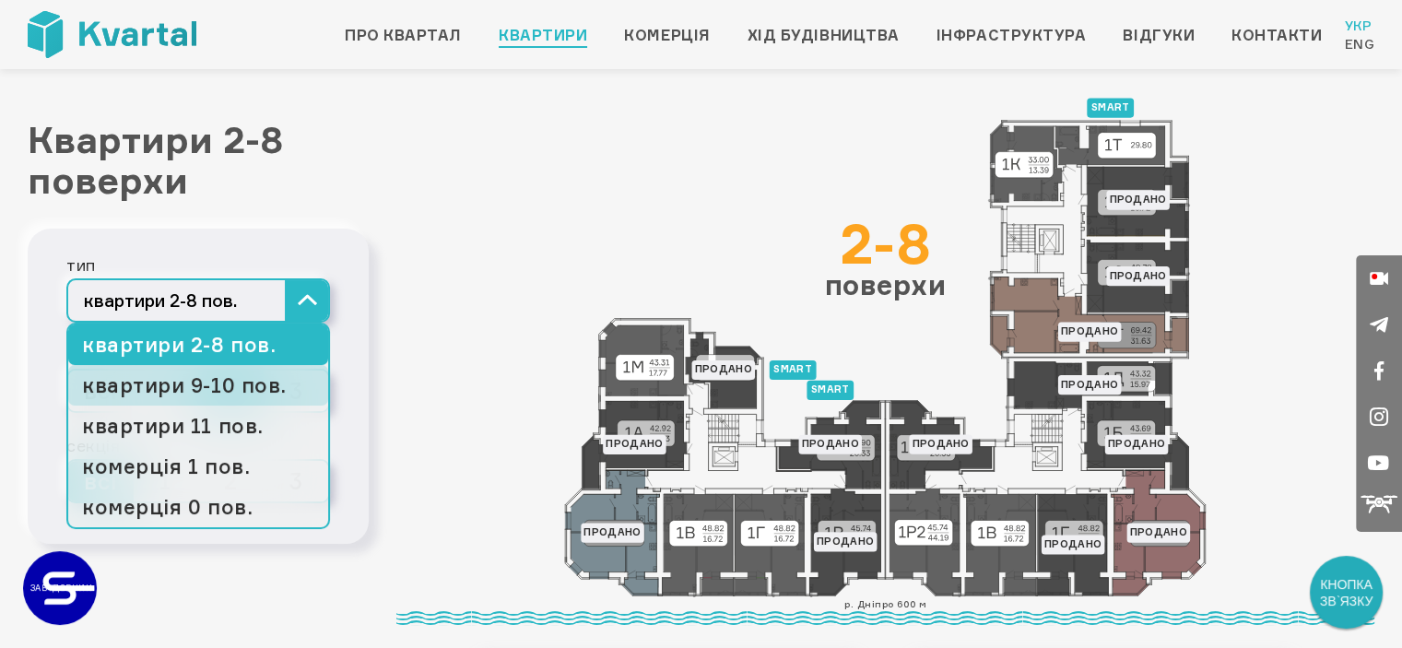
click at [259, 384] on link "квартири 9-10 пов." at bounding box center [198, 385] width 260 height 41
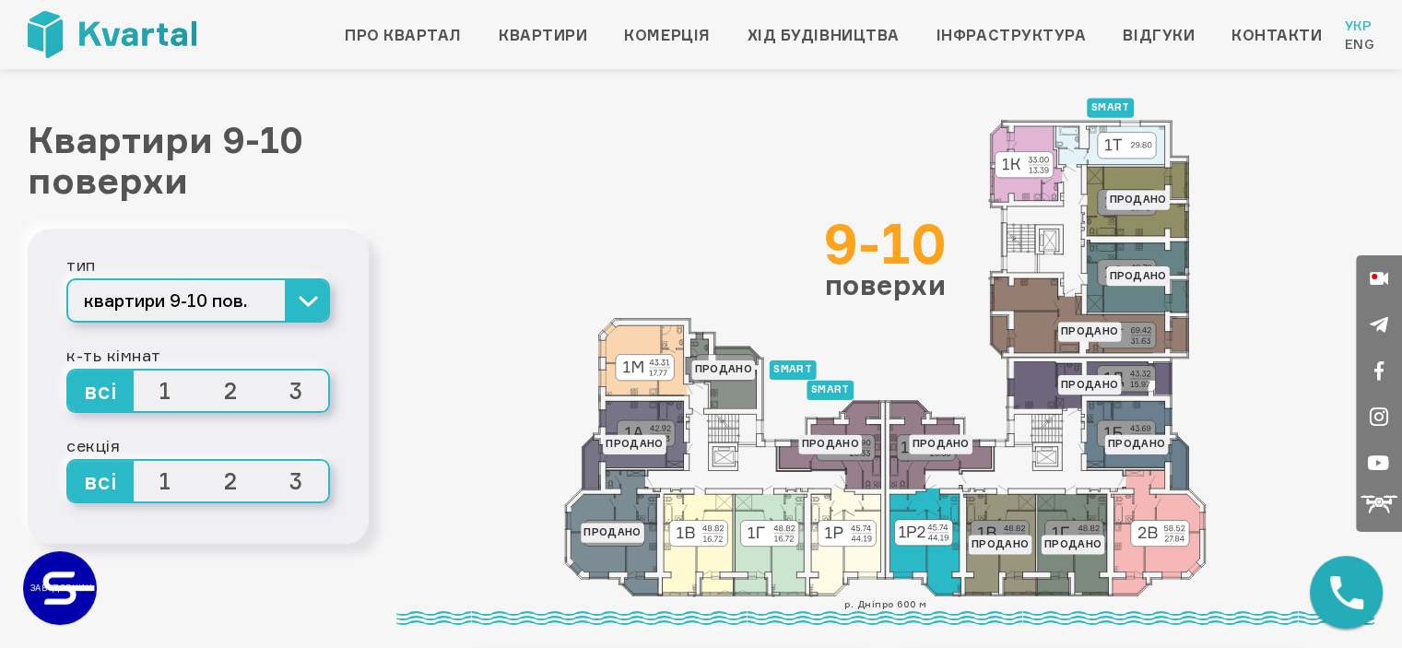
click at [909, 516] on icon at bounding box center [924, 541] width 71 height 107
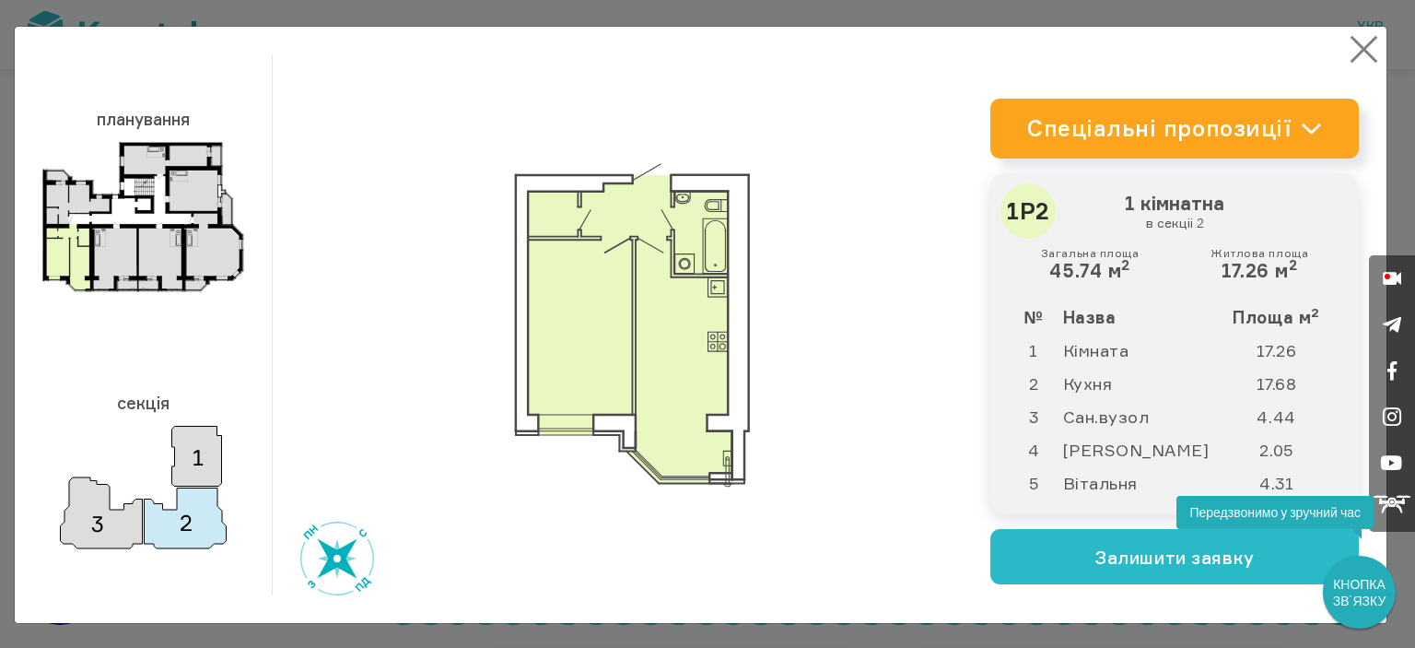
click at [1353, 36] on button "×" at bounding box center [1364, 49] width 36 height 36
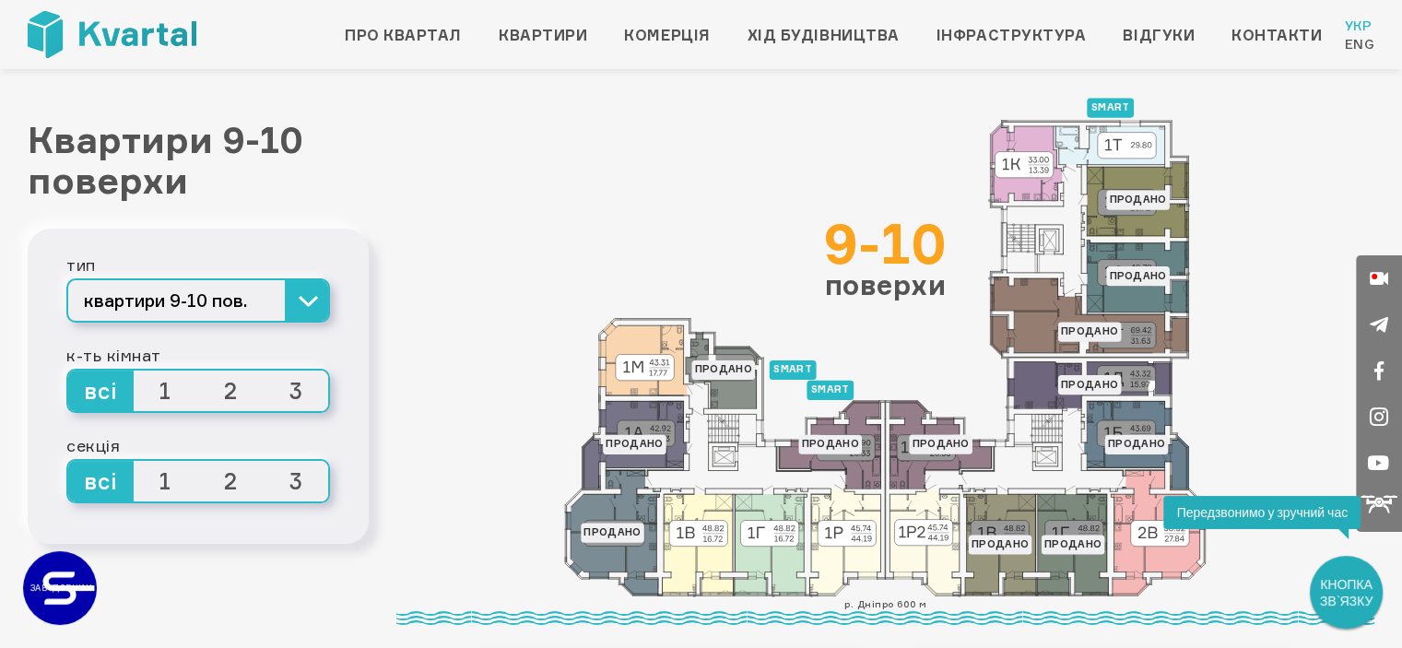
click at [235, 388] on span "2" at bounding box center [230, 390] width 65 height 41
click at [198, 370] on input "2" at bounding box center [198, 370] width 0 height 0
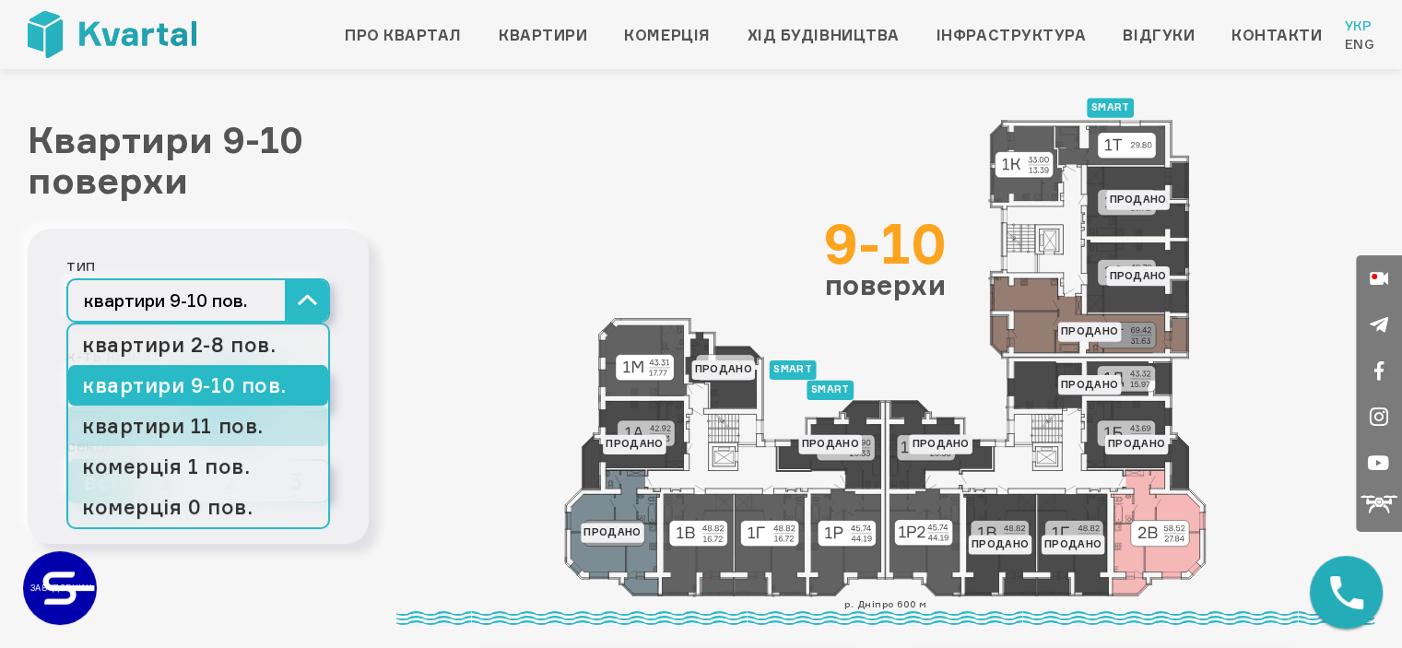
click at [268, 419] on link "квартири 11 пов." at bounding box center [198, 425] width 260 height 41
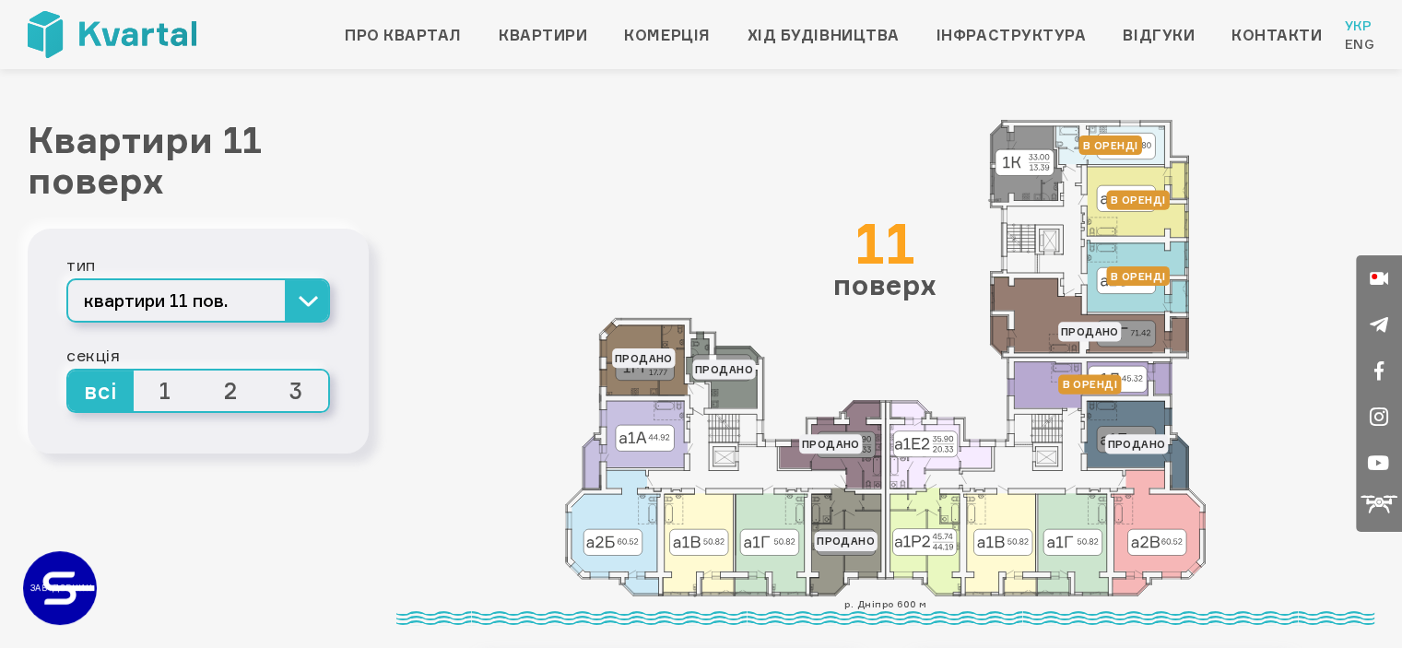
click at [231, 396] on span "2" at bounding box center [230, 390] width 65 height 41
click at [198, 370] on input "2" at bounding box center [198, 370] width 0 height 0
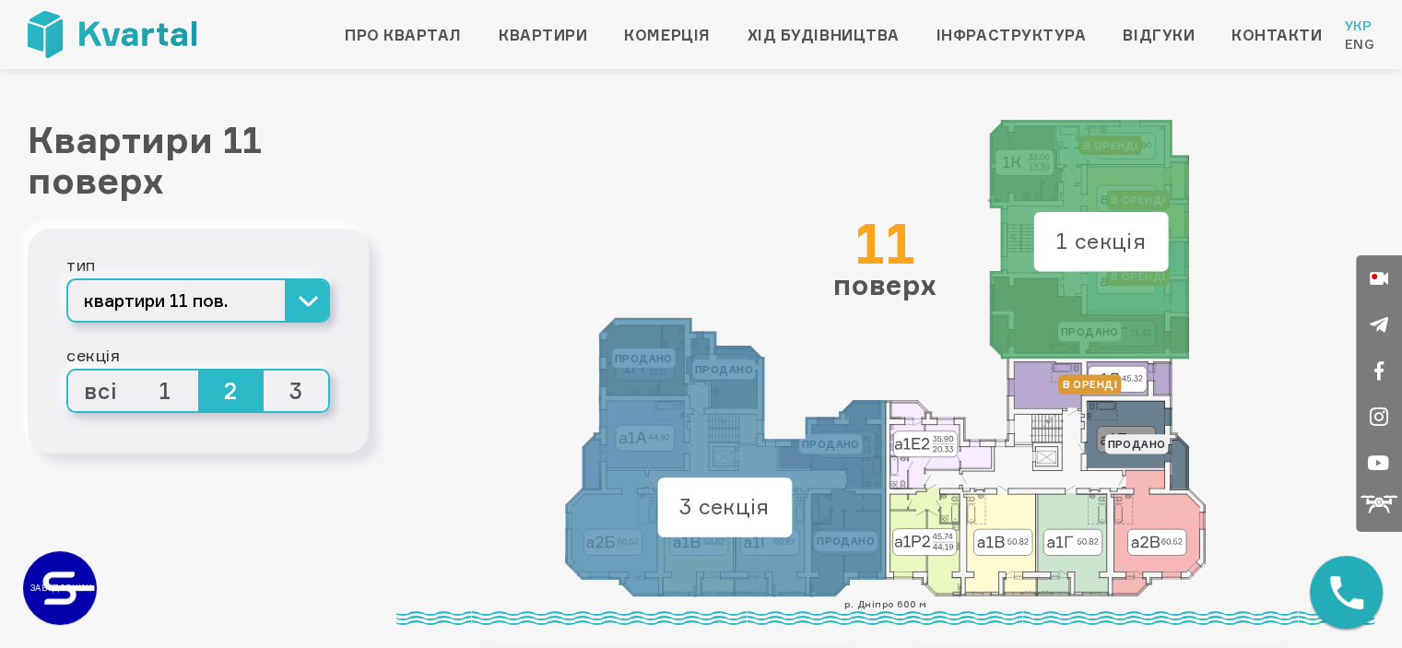
click at [227, 378] on span "2" at bounding box center [230, 390] width 65 height 41
click at [198, 370] on input "2" at bounding box center [198, 370] width 0 height 0
click at [109, 381] on span "всі" at bounding box center [100, 390] width 65 height 41
click at [68, 370] on input "всі" at bounding box center [68, 370] width 0 height 0
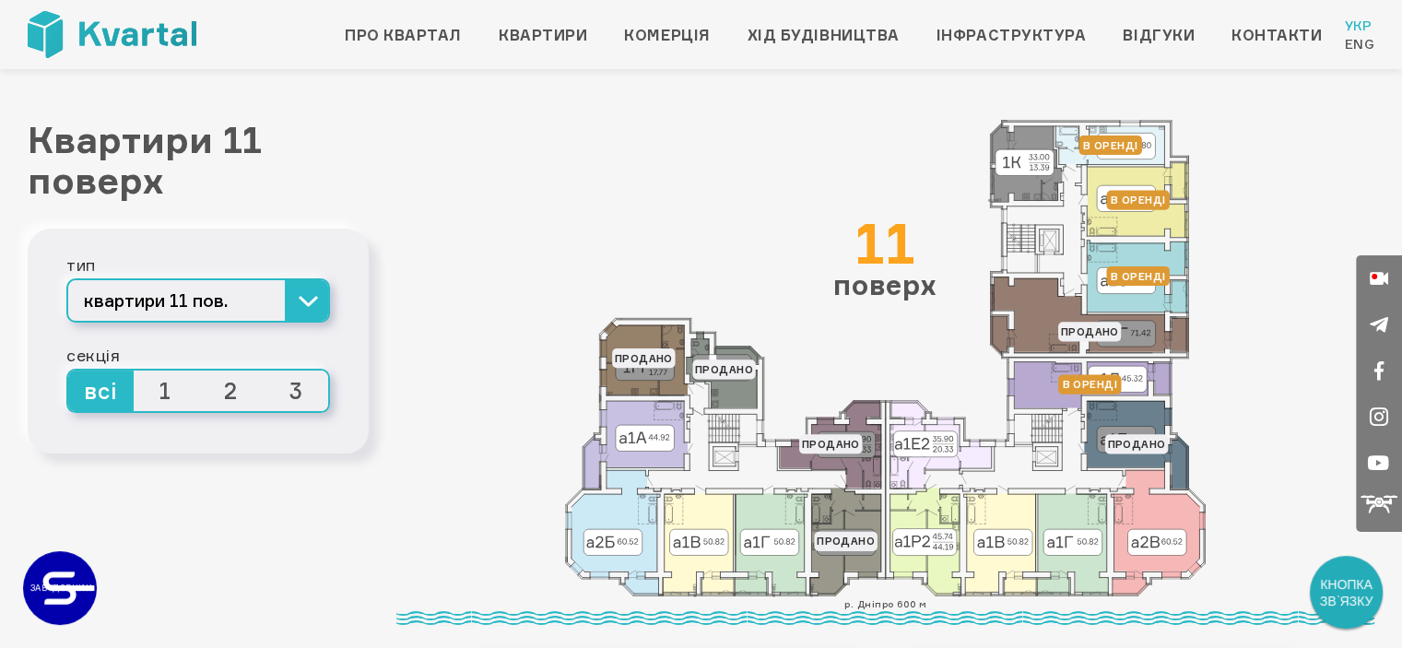
click at [1026, 149] on icon at bounding box center [885, 358] width 641 height 477
click at [652, 430] on icon at bounding box center [634, 445] width 105 height 88
